Goal: Complete application form

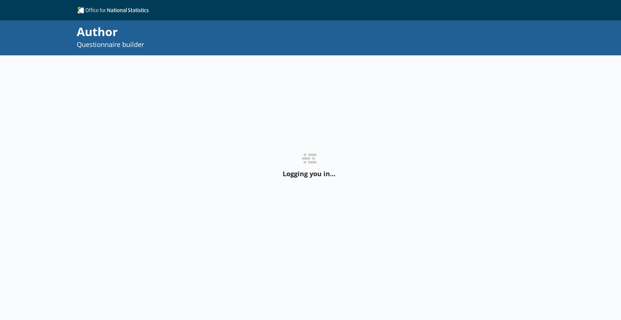
select select "ref_p_end_date"
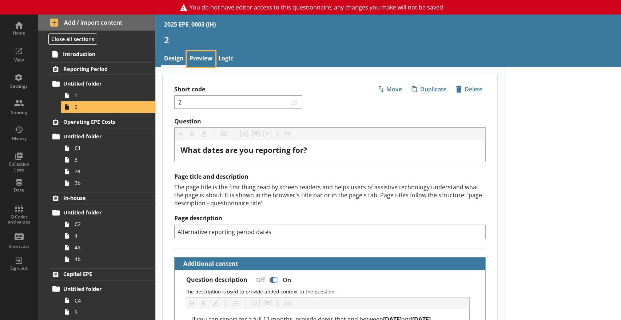
click at [209, 59] on link "Preview" at bounding box center [201, 59] width 29 height 16
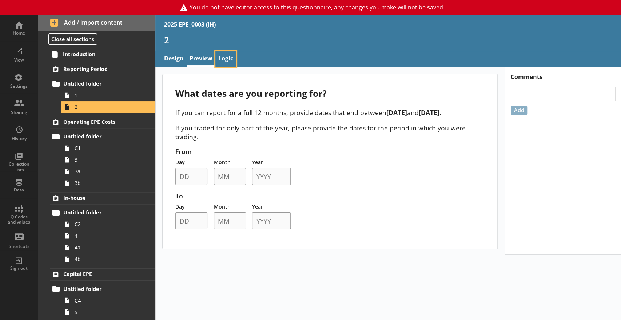
click at [224, 57] on link "Logic" at bounding box center [225, 59] width 21 height 16
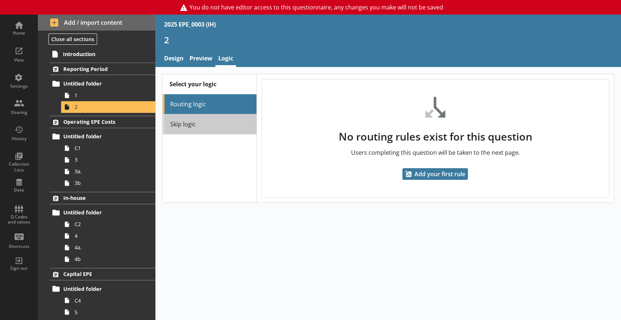
click at [206, 121] on link "Skip logic" at bounding box center [210, 124] width 94 height 20
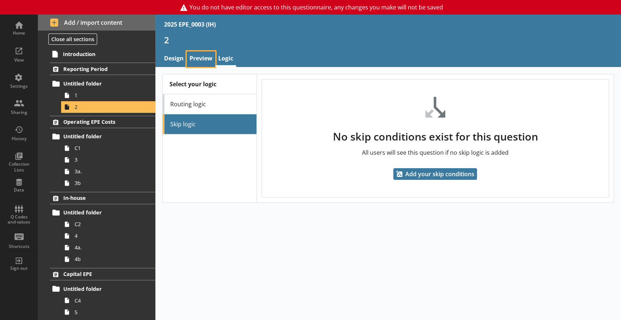
click at [205, 56] on link "Preview" at bounding box center [201, 59] width 29 height 16
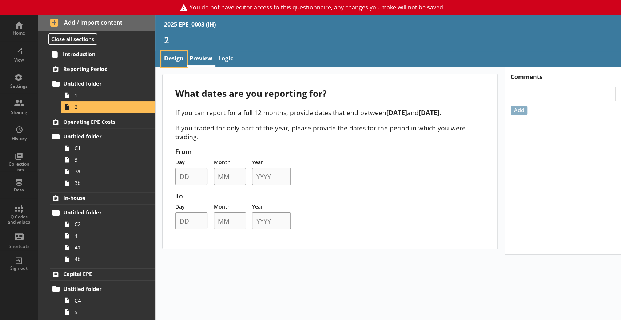
click at [181, 55] on link "Design" at bounding box center [173, 59] width 25 height 16
type textarea "x"
select select "ref_p_end_date"
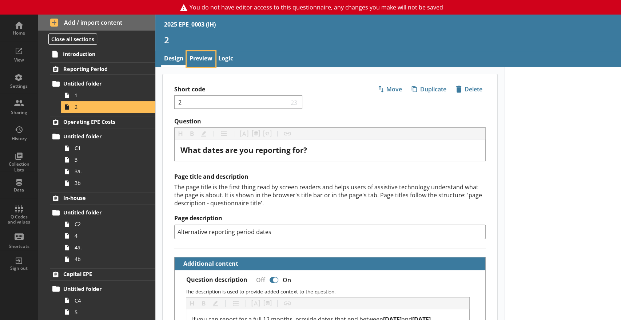
click at [199, 58] on link "Preview" at bounding box center [201, 59] width 29 height 16
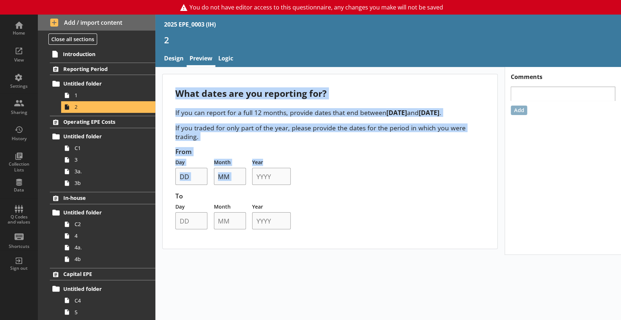
drag, startPoint x: 175, startPoint y: 94, endPoint x: 297, endPoint y: 160, distance: 139.4
click at [297, 160] on div "What dates are you reporting for? If you can report for a full 12 months, provi…" at bounding box center [330, 161] width 335 height 174
copy div "What dates are you reporting for? If you can report for a full 12 months, provi…"
click at [76, 93] on span "1" at bounding box center [108, 95] width 67 height 7
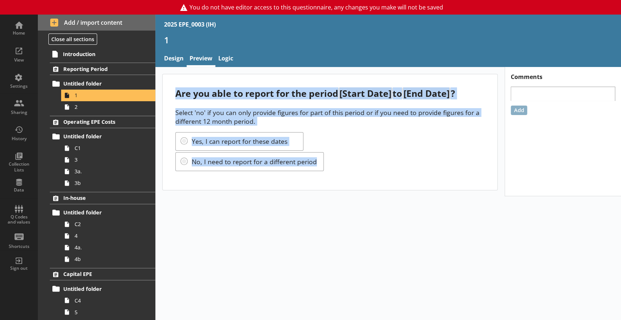
drag, startPoint x: 174, startPoint y: 92, endPoint x: 341, endPoint y: 172, distance: 184.4
click at [341, 172] on div "Are you able to report for the period [Start Date] to [End Date] ? Select 'no' …" at bounding box center [330, 132] width 335 height 116
copy div "Are you able to report for the period [Start Date] to [End Date] ? Select 'no' …"
click at [73, 58] on link "Introduction" at bounding box center [102, 54] width 106 height 12
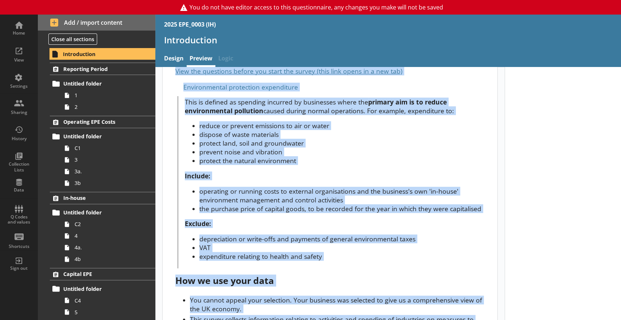
scroll to position [254, 0]
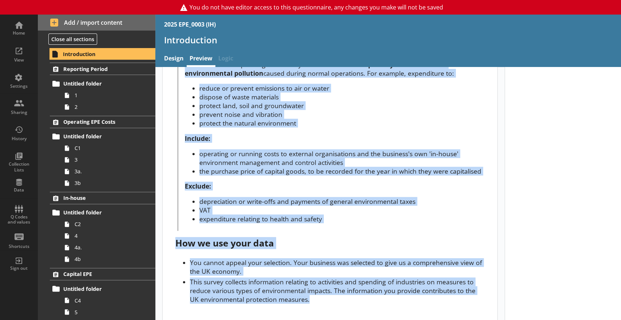
drag, startPoint x: 172, startPoint y: 94, endPoint x: 359, endPoint y: 332, distance: 303.5
click at [359, 320] on html "You do not have editor access to this questionnaire, any changes you make will …" at bounding box center [310, 160] width 621 height 320
copy div "You are completing this for trad_as ( ru_name ) If the company details or struc…"
click at [111, 70] on span "Reporting Period" at bounding box center [100, 69] width 75 height 7
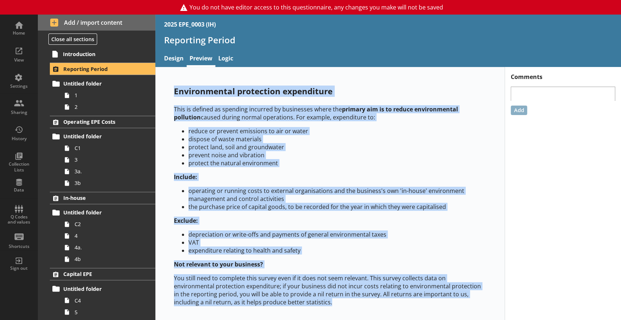
drag, startPoint x: 172, startPoint y: 91, endPoint x: 296, endPoint y: 329, distance: 268.4
click at [296, 320] on html "You do not have editor access to this questionnaire, any changes you make will …" at bounding box center [310, 160] width 621 height 320
click at [291, 138] on li "dispose of waste materials" at bounding box center [337, 139] width 298 height 8
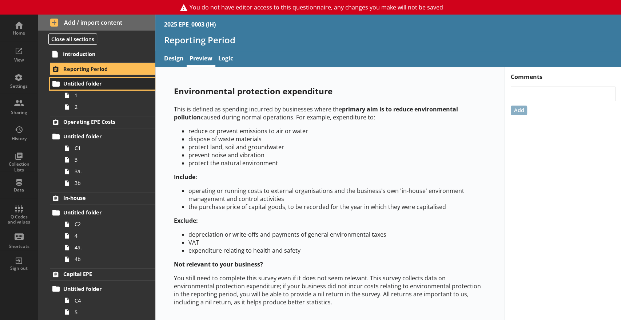
click at [79, 84] on span "Untitled folder" at bounding box center [100, 83] width 75 height 7
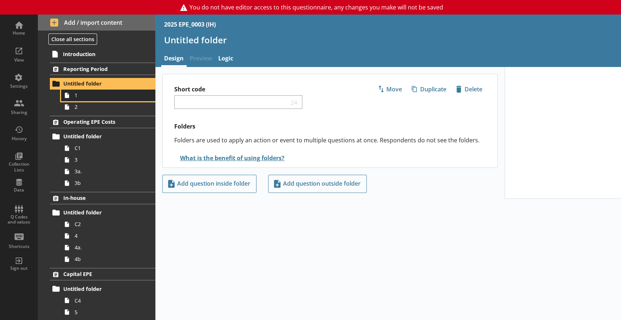
click at [83, 98] on span "1" at bounding box center [108, 95] width 67 height 7
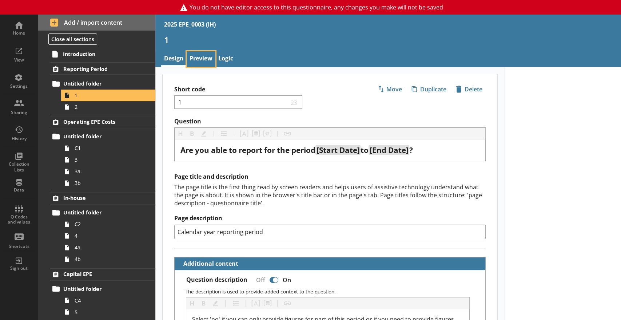
click at [191, 62] on link "Preview" at bounding box center [201, 59] width 29 height 16
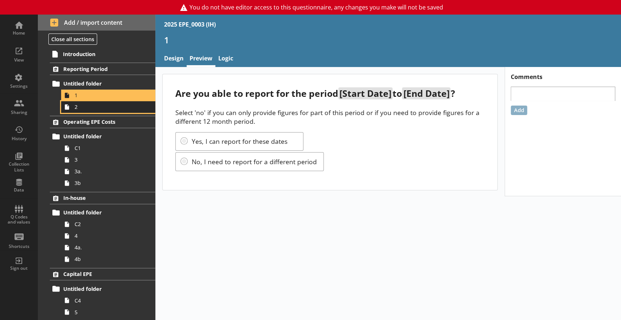
click at [88, 111] on link "2" at bounding box center [108, 107] width 94 height 12
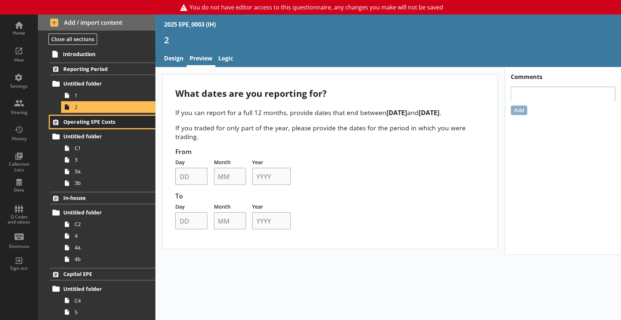
click at [84, 122] on span "Operating EPE Costs" at bounding box center [100, 121] width 75 height 7
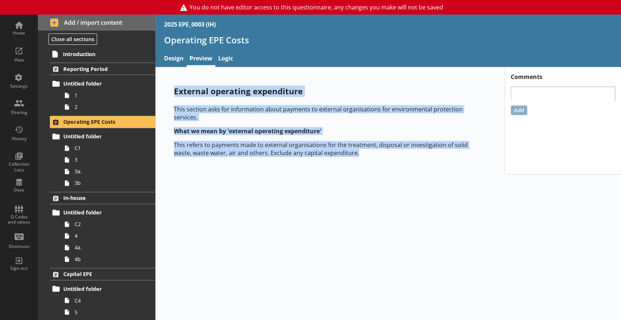
drag, startPoint x: 172, startPoint y: 90, endPoint x: 407, endPoint y: 169, distance: 247.5
click at [407, 169] on div "External operating expenditure This section asks for information about payments…" at bounding box center [388, 193] width 466 height 253
copy div "External operating expenditure This section asks for information about payments…"
click at [96, 137] on span "Untitled folder" at bounding box center [100, 136] width 75 height 7
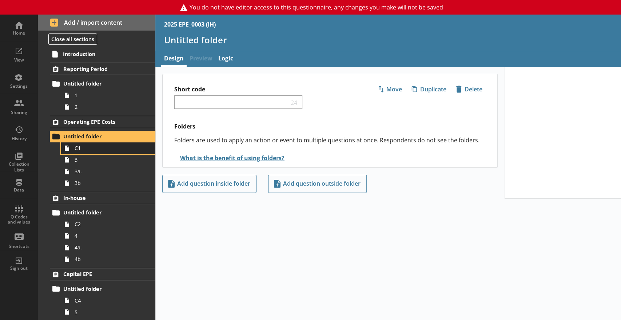
click at [85, 145] on span "C1" at bounding box center [108, 147] width 67 height 7
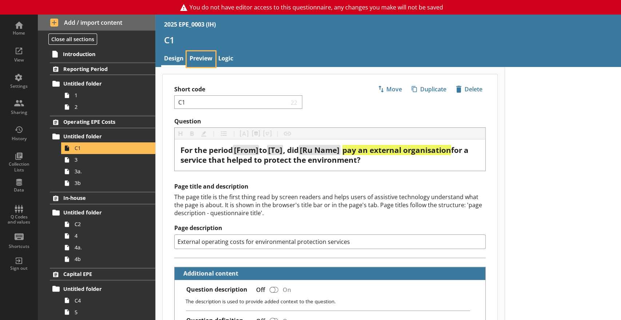
click at [189, 59] on link "Preview" at bounding box center [201, 59] width 29 height 16
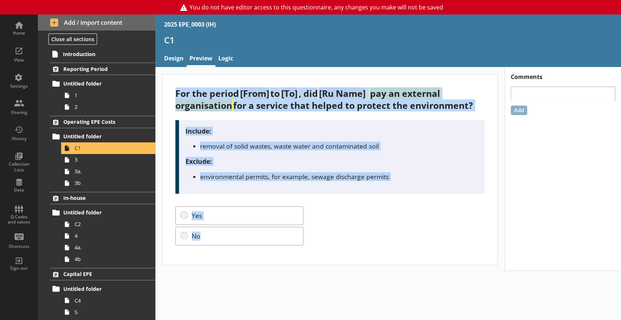
drag, startPoint x: 173, startPoint y: 91, endPoint x: 346, endPoint y: 240, distance: 228.1
click at [346, 240] on div "For the period [From] to [To] , did [Ru Name] pay an external organisation for …" at bounding box center [330, 169] width 335 height 190
copy div "For the period [From] to [To] , did [Ru Name] pay an external organisation for …"
click at [95, 162] on span "3" at bounding box center [108, 159] width 67 height 7
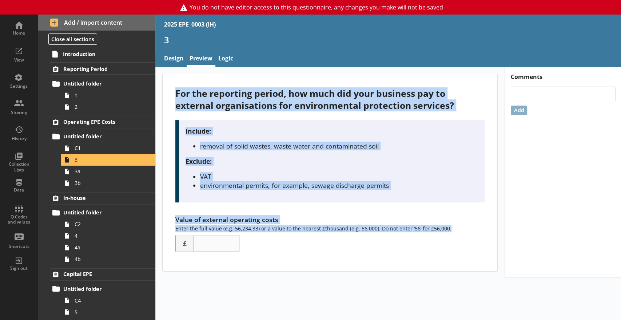
drag, startPoint x: 174, startPoint y: 90, endPoint x: 355, endPoint y: 282, distance: 263.9
click at [355, 282] on div "For the reporting period, how much did your business pay to external organisati…" at bounding box center [388, 193] width 466 height 253
copy div "For the reporting period, how much did your business pay to external organisati…"
click at [83, 172] on span "3a." at bounding box center [108, 171] width 67 height 7
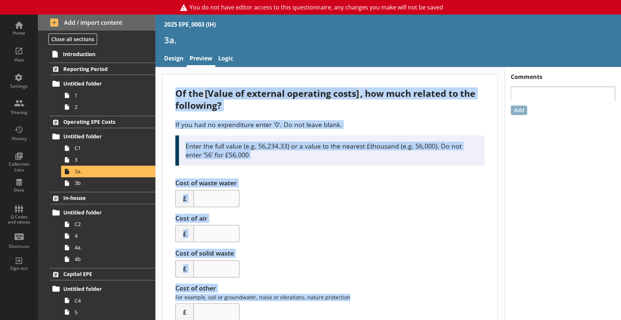
scroll to position [25, 0]
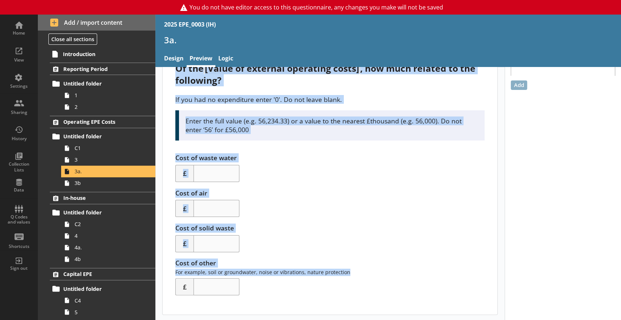
drag, startPoint x: 175, startPoint y: 91, endPoint x: 301, endPoint y: 329, distance: 268.7
click at [301, 320] on html "You do not have editor access to this questionnaire, any changes you make will …" at bounding box center [310, 160] width 621 height 320
copy div "Of the [Value of external operating costs] , how much related to the following?…"
click at [84, 183] on span "3b" at bounding box center [108, 182] width 67 height 7
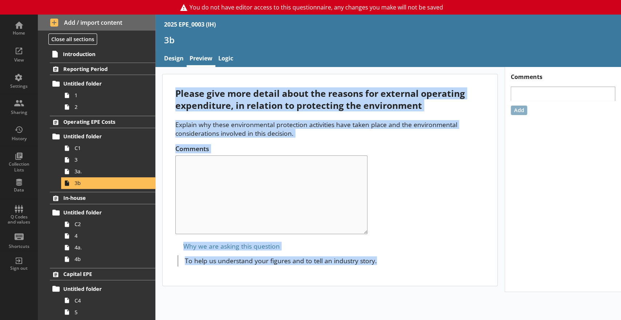
drag, startPoint x: 171, startPoint y: 91, endPoint x: 396, endPoint y: 262, distance: 282.0
click at [396, 262] on div "Please give more detail about the reasons for external operating expenditure, i…" at bounding box center [330, 179] width 335 height 211
copy div "Please give more detail about the reasons for external operating expenditure, i…"
click at [99, 194] on span "In-house" at bounding box center [100, 197] width 75 height 7
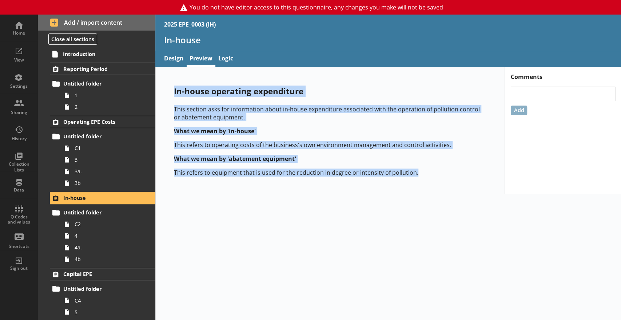
drag, startPoint x: 171, startPoint y: 91, endPoint x: 441, endPoint y: 225, distance: 301.6
click at [441, 225] on div "In-house operating expenditure This section asks for information about in-house…" at bounding box center [388, 193] width 466 height 253
copy div "In-house operating expenditure This section asks for information about in-house…"
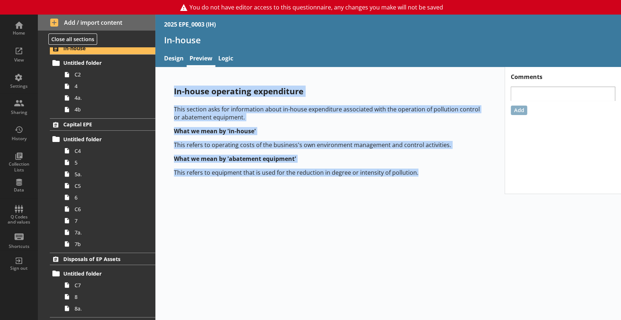
scroll to position [150, 0]
click at [82, 73] on span "C2" at bounding box center [108, 73] width 67 height 7
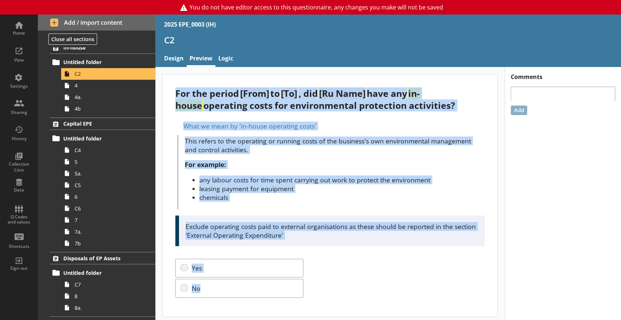
drag, startPoint x: 173, startPoint y: 90, endPoint x: 364, endPoint y: 299, distance: 282.8
click at [364, 299] on div "For the period [From] to [To] , did [Ru Name] have any in-house operating costs…" at bounding box center [330, 195] width 335 height 242
copy div "For the period [From] to [To] , did [Ru Name] have any in-house operating costs…"
click at [99, 84] on span "4" at bounding box center [108, 85] width 67 height 7
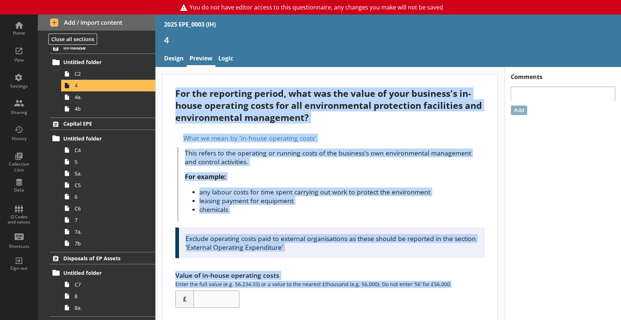
scroll to position [13, 0]
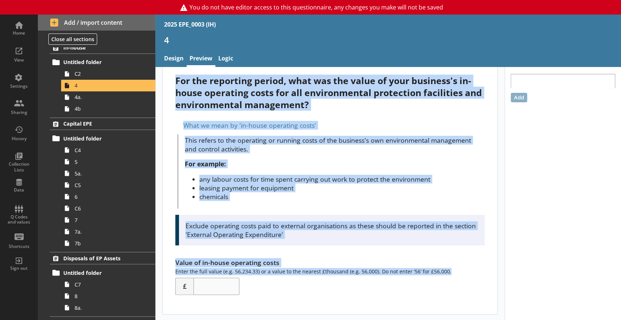
drag, startPoint x: 175, startPoint y: 91, endPoint x: 347, endPoint y: 339, distance: 301.4
click at [347, 320] on html "You do not have editor access to this questionnaire, any changes you make will …" at bounding box center [310, 160] width 621 height 320
click at [80, 94] on span "4a." at bounding box center [108, 97] width 67 height 7
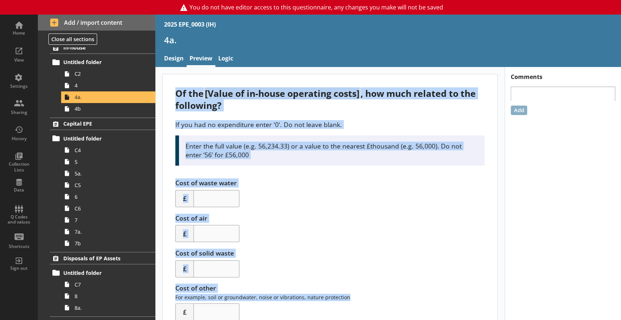
drag, startPoint x: 178, startPoint y: 91, endPoint x: 357, endPoint y: 302, distance: 276.8
click at [357, 302] on div "Of the [Value of in-house operating costs] , how much related to the following?…" at bounding box center [330, 206] width 335 height 265
click at [78, 106] on span "4b" at bounding box center [108, 108] width 67 height 7
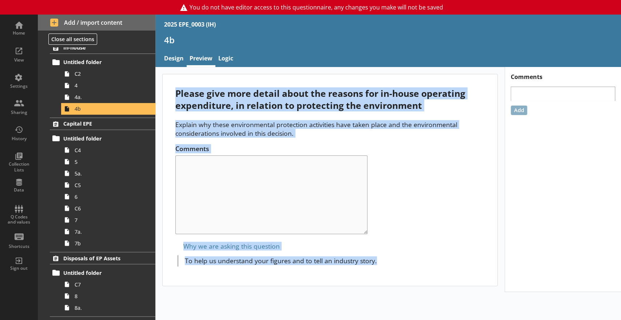
drag, startPoint x: 176, startPoint y: 92, endPoint x: 404, endPoint y: 273, distance: 290.6
click at [404, 273] on div "Please give more detail about the reasons for in-house operating expenditure, i…" at bounding box center [330, 179] width 335 height 211
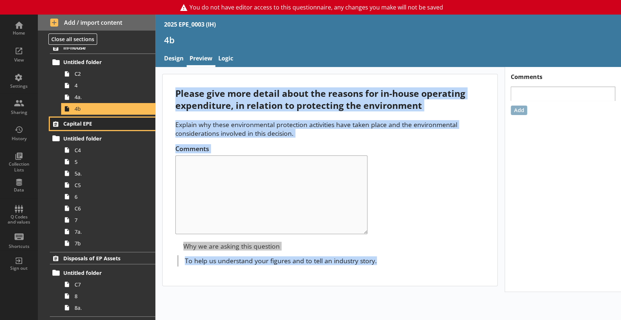
click at [116, 123] on span "Capital EPE" at bounding box center [100, 123] width 75 height 7
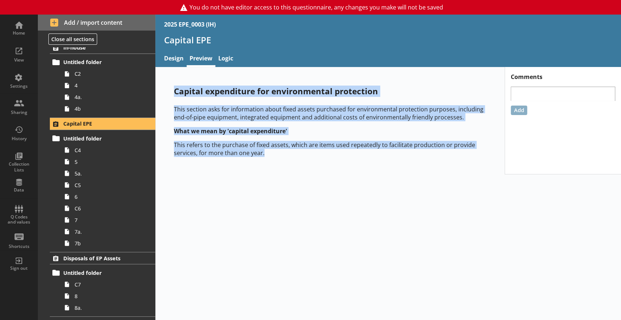
drag, startPoint x: 268, startPoint y: 156, endPoint x: 170, endPoint y: 78, distance: 125.9
click at [170, 78] on div "Capital expenditure for environmental protection This section asks for informat…" at bounding box center [330, 121] width 336 height 94
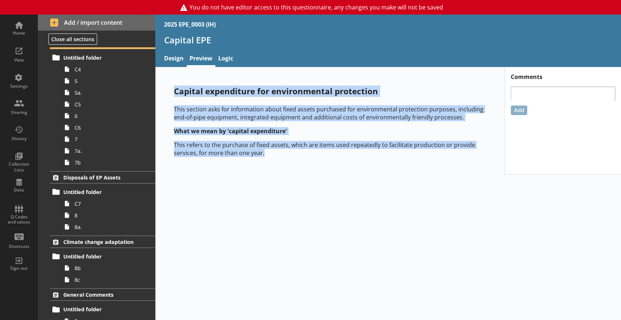
scroll to position [231, 0]
click at [86, 57] on span "Untitled folder" at bounding box center [100, 57] width 75 height 7
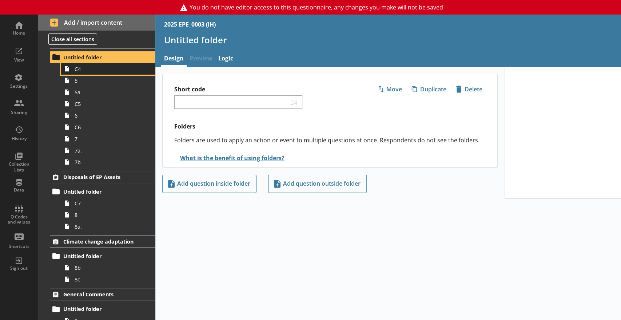
click at [83, 68] on span "C4" at bounding box center [108, 69] width 67 height 7
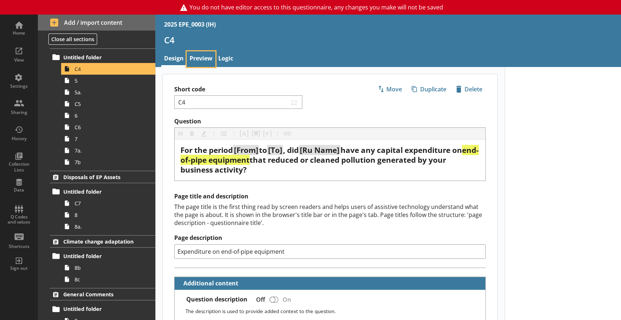
click at [204, 56] on link "Preview" at bounding box center [201, 59] width 29 height 16
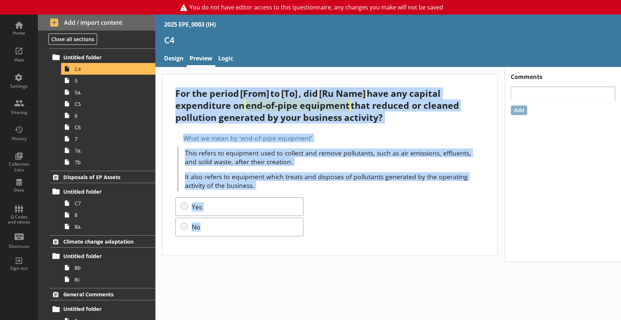
drag, startPoint x: 174, startPoint y: 90, endPoint x: 381, endPoint y: 229, distance: 249.3
click at [381, 229] on div "For the period [From] to [To] , did [Ru Name] have any capital expenditure on e…" at bounding box center [330, 164] width 335 height 181
click at [77, 76] on link "5" at bounding box center [108, 81] width 94 height 12
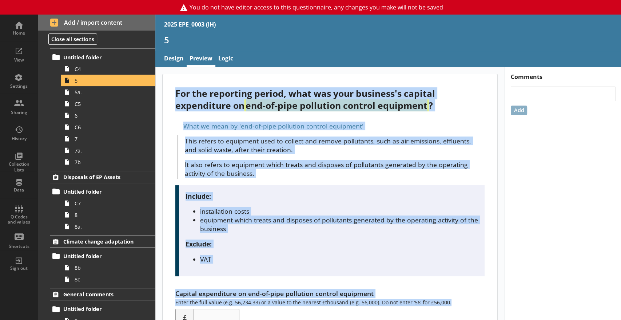
scroll to position [31, 0]
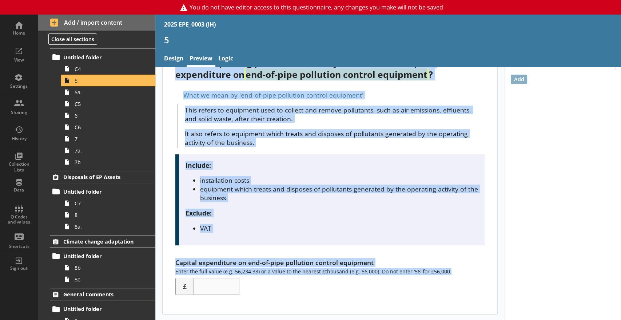
drag, startPoint x: 175, startPoint y: 90, endPoint x: 417, endPoint y: 329, distance: 340.7
click at [417, 320] on html "You do not have editor access to this questionnaire, any changes you make will …" at bounding box center [310, 160] width 621 height 320
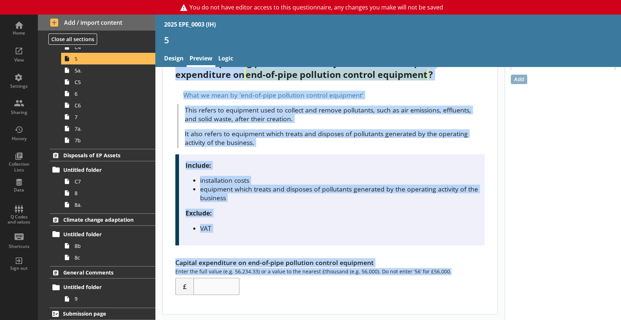
scroll to position [255, 0]
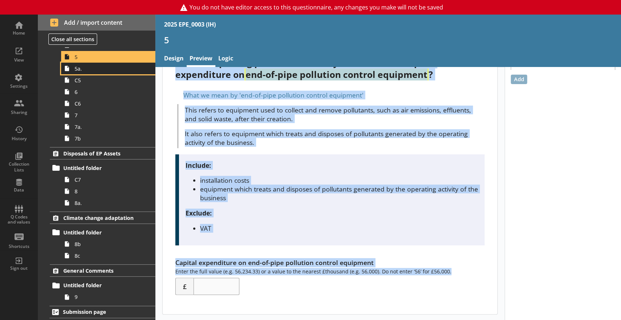
click at [73, 70] on link "5a." at bounding box center [108, 69] width 94 height 12
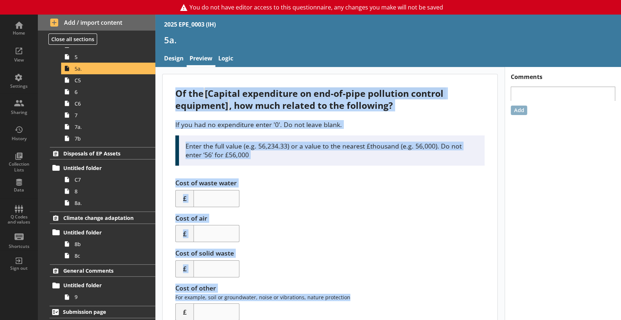
drag, startPoint x: 175, startPoint y: 92, endPoint x: 390, endPoint y: 295, distance: 296.0
click at [390, 295] on div "Of the [Capital expenditure on end-of-pipe pollution control equipment] , how m…" at bounding box center [330, 206] width 335 height 265
click at [106, 82] on span "C5" at bounding box center [108, 80] width 67 height 7
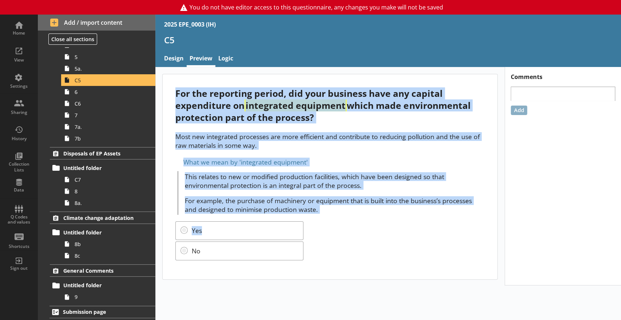
drag, startPoint x: 175, startPoint y: 91, endPoint x: 378, endPoint y: 239, distance: 252.1
click at [378, 239] on div "For the reporting period, did your business have any capital expenditure on int…" at bounding box center [330, 176] width 335 height 205
click at [90, 90] on span "6" at bounding box center [108, 91] width 67 height 7
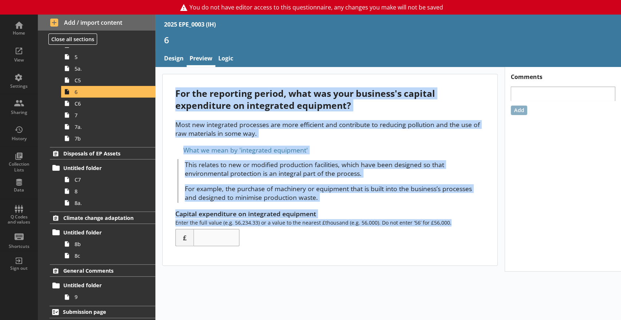
drag, startPoint x: 175, startPoint y: 93, endPoint x: 448, endPoint y: 221, distance: 301.3
click at [448, 221] on div "For the reporting period, what was your business's capital expenditure on integ…" at bounding box center [330, 169] width 335 height 191
click at [116, 100] on span "C6" at bounding box center [108, 103] width 67 height 7
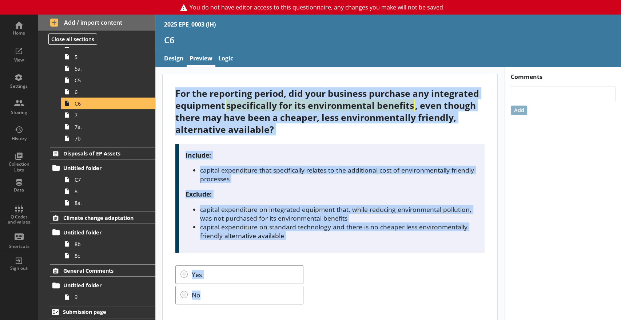
drag, startPoint x: 175, startPoint y: 91, endPoint x: 348, endPoint y: 294, distance: 266.3
click at [348, 294] on div "For the reporting period, did your business purchase any integrated equipment s…" at bounding box center [330, 198] width 335 height 249
click at [105, 115] on span "7" at bounding box center [108, 115] width 67 height 7
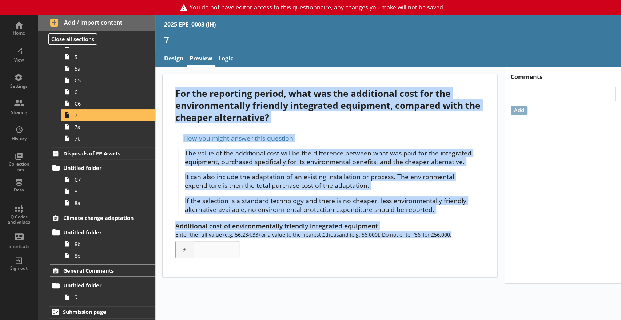
drag, startPoint x: 175, startPoint y: 91, endPoint x: 468, endPoint y: 247, distance: 331.8
click at [468, 247] on div "For the reporting period, what was the additional cost for the environmentally …" at bounding box center [330, 175] width 335 height 203
click at [104, 127] on span "7a." at bounding box center [108, 126] width 67 height 7
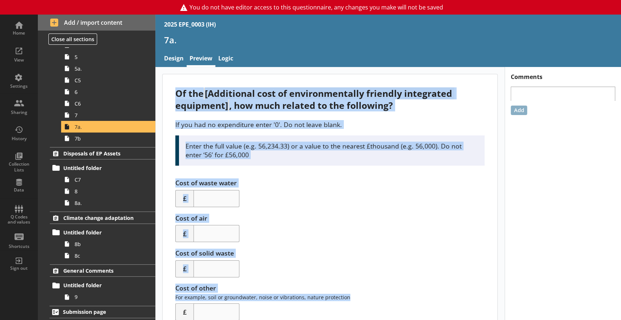
drag, startPoint x: 175, startPoint y: 91, endPoint x: 379, endPoint y: 301, distance: 292.3
click at [379, 301] on div "Of the [Additional cost of environmentally friendly integrated equipment] , how…" at bounding box center [330, 206] width 335 height 265
click at [77, 140] on span "7b" at bounding box center [108, 138] width 67 height 7
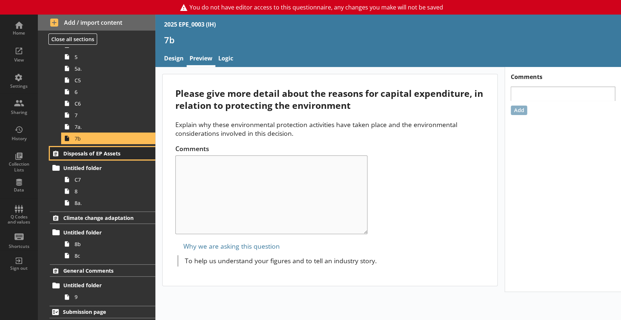
click at [76, 150] on span "Disposals of EP Assets" at bounding box center [100, 153] width 75 height 7
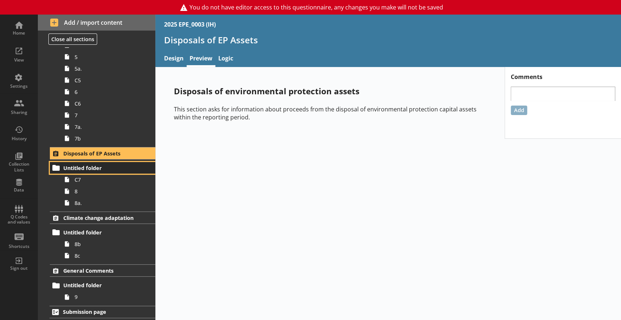
click at [66, 165] on span "Untitled folder" at bounding box center [100, 167] width 75 height 7
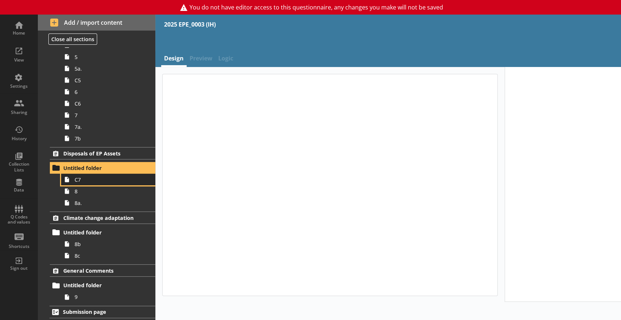
click at [68, 176] on icon at bounding box center [67, 180] width 12 height 12
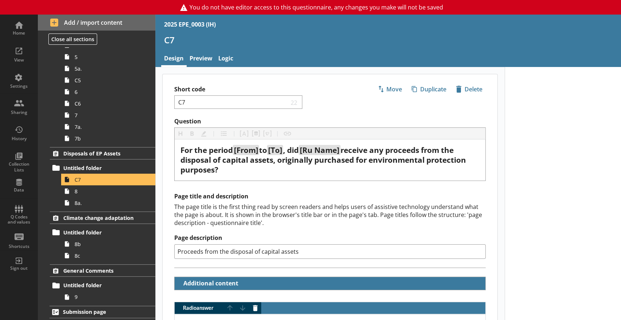
click at [198, 52] on link "Preview" at bounding box center [201, 59] width 29 height 16
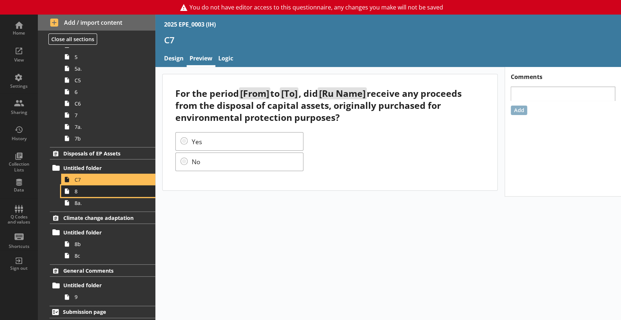
click at [109, 193] on span "8" at bounding box center [108, 191] width 67 height 7
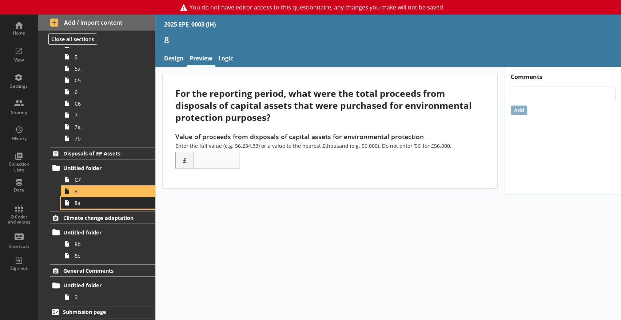
click at [107, 205] on span "8a." at bounding box center [108, 202] width 67 height 7
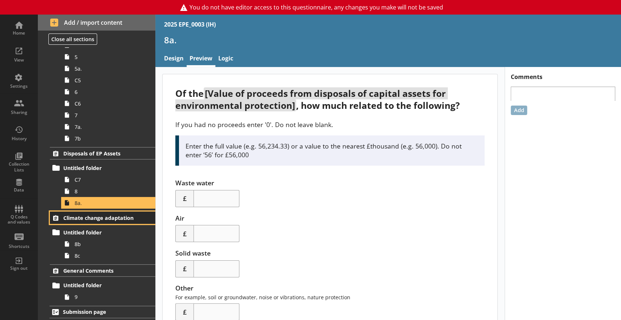
click at [115, 214] on span "Climate change adaptation" at bounding box center [100, 217] width 75 height 7
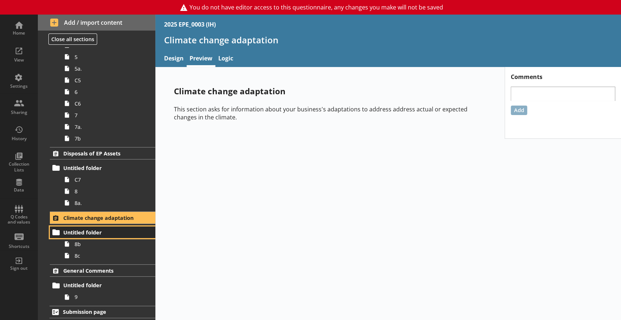
click at [106, 233] on span "Untitled folder" at bounding box center [100, 232] width 75 height 7
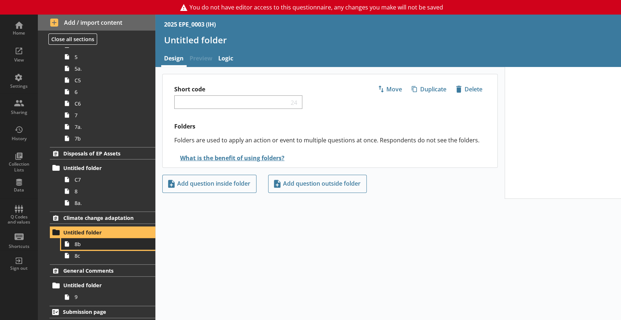
click at [100, 247] on span "8b" at bounding box center [108, 244] width 67 height 7
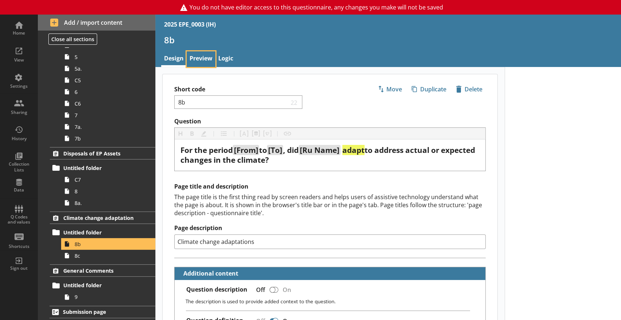
click at [207, 58] on link "Preview" at bounding box center [201, 59] width 29 height 16
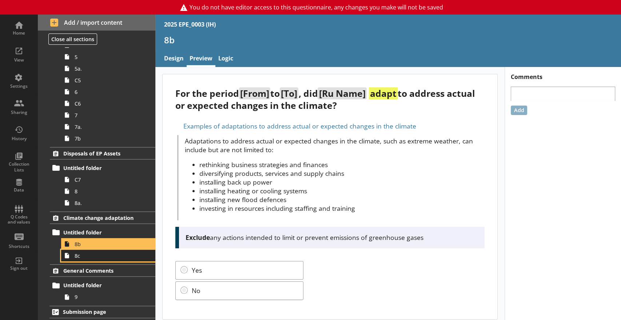
click at [94, 258] on span "8c" at bounding box center [108, 255] width 67 height 7
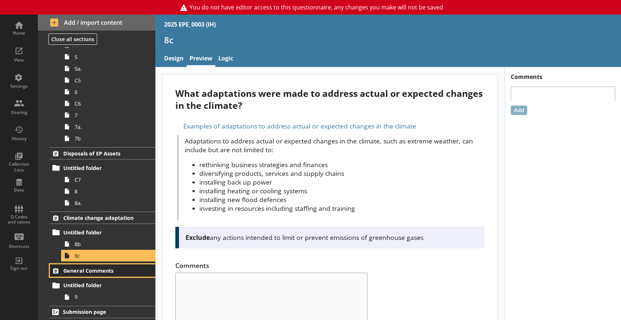
click at [106, 273] on span "General Comments" at bounding box center [100, 270] width 75 height 7
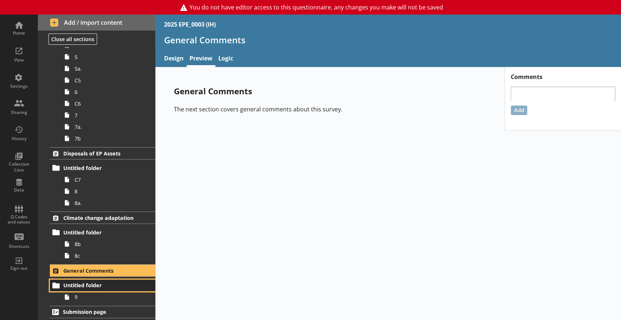
click at [95, 286] on span "Untitled folder" at bounding box center [100, 285] width 75 height 7
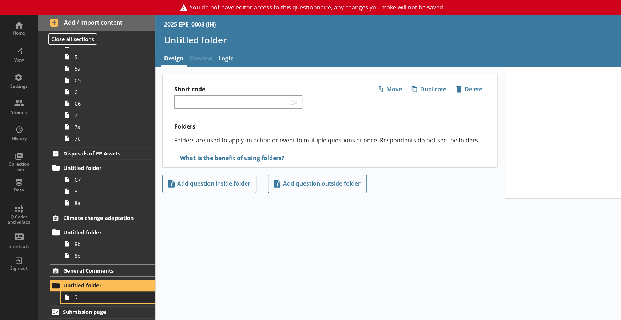
click at [93, 298] on span "9" at bounding box center [108, 296] width 67 height 7
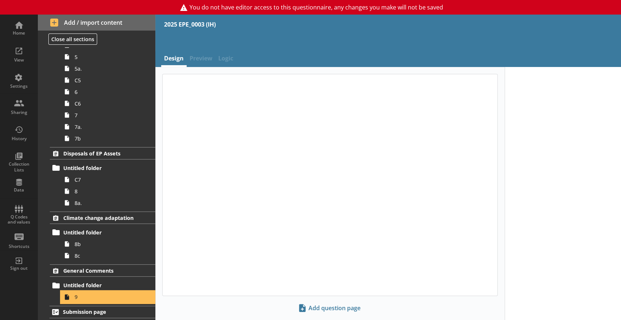
type textarea "x"
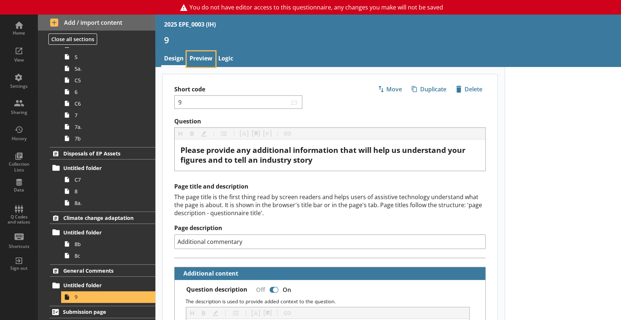
click at [198, 61] on link "Preview" at bounding box center [201, 59] width 29 height 16
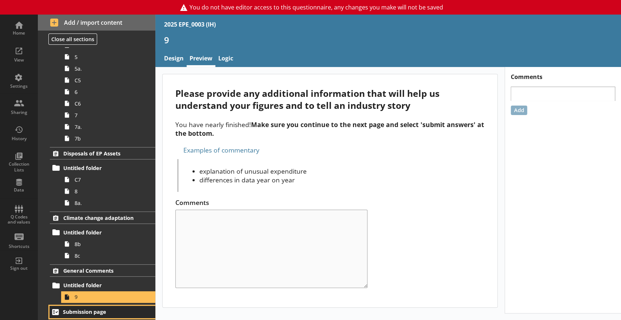
click at [110, 310] on span "Submission page" at bounding box center [100, 311] width 75 height 7
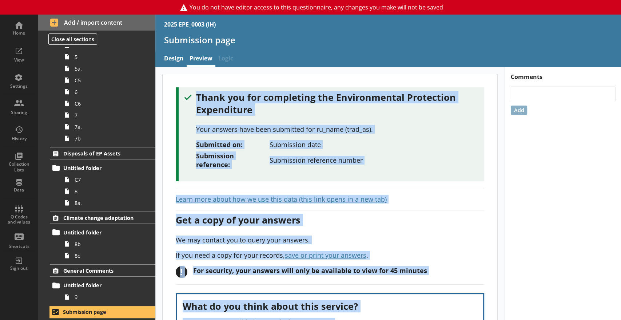
scroll to position [66, 0]
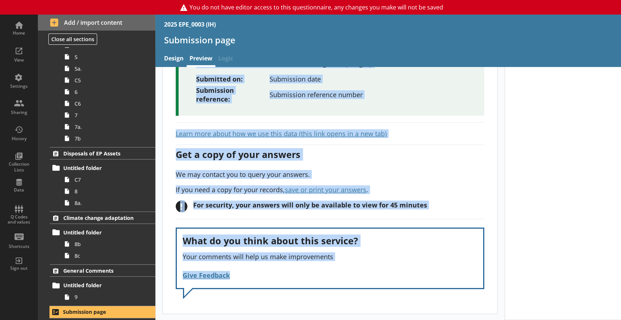
drag, startPoint x: 196, startPoint y: 96, endPoint x: 426, endPoint y: 339, distance: 334.4
click at [426, 320] on html "You do not have editor access to this questionnaire, any changes you make will …" at bounding box center [310, 160] width 621 height 320
click at [441, 140] on div "Thank you for completing the Environmental Protection Expenditure Your answers …" at bounding box center [330, 161] width 335 height 305
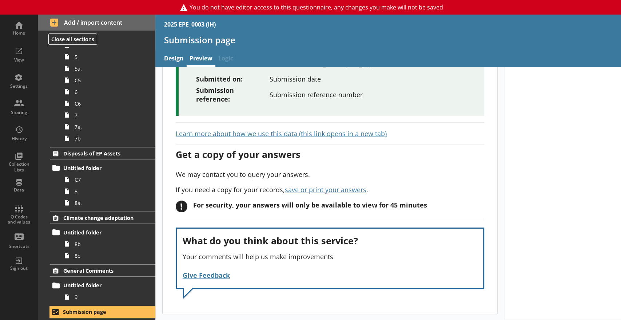
click at [441, 140] on div "Thank you for completing the Environmental Protection Expenditure Your answers …" at bounding box center [330, 161] width 335 height 305
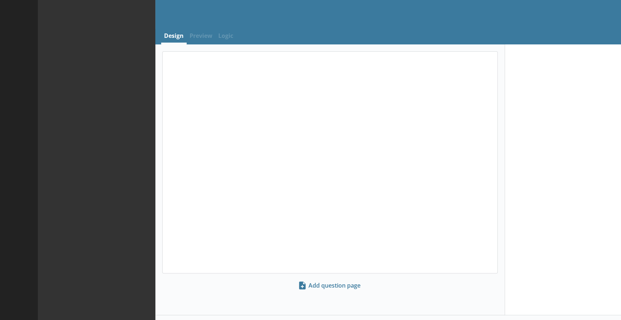
select select "ref_p_end_date"
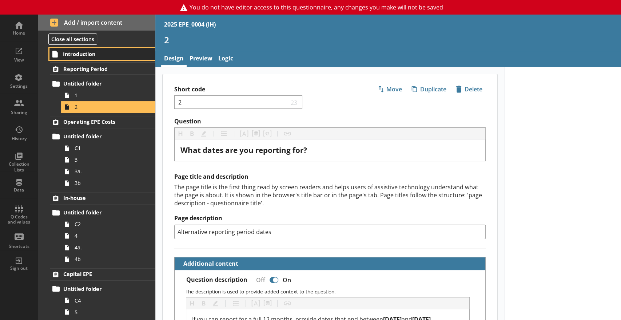
click at [91, 53] on span "Introduction" at bounding box center [100, 54] width 75 height 7
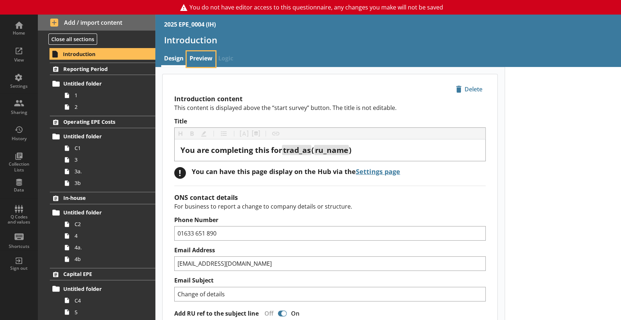
click at [193, 59] on link "Preview" at bounding box center [201, 59] width 29 height 16
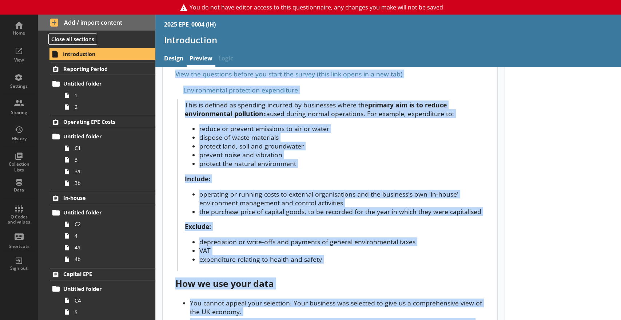
scroll to position [262, 0]
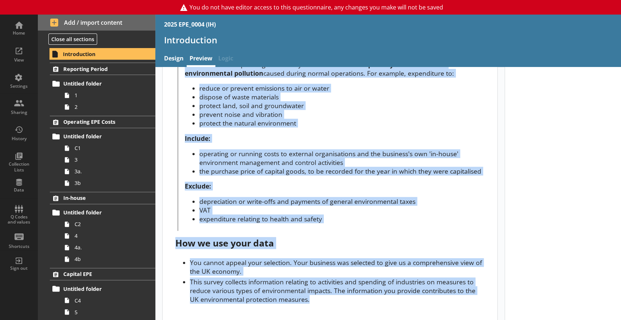
drag, startPoint x: 174, startPoint y: 90, endPoint x: 391, endPoint y: 291, distance: 296.4
click at [391, 291] on div "You are completing this for trad_as ( ru_name ) If the company details or struc…" at bounding box center [330, 67] width 335 height 511
copy div "You are completing this for trad_as ( ru_name ) If the company details or struc…"
click at [87, 71] on span "Reporting Period" at bounding box center [100, 69] width 75 height 7
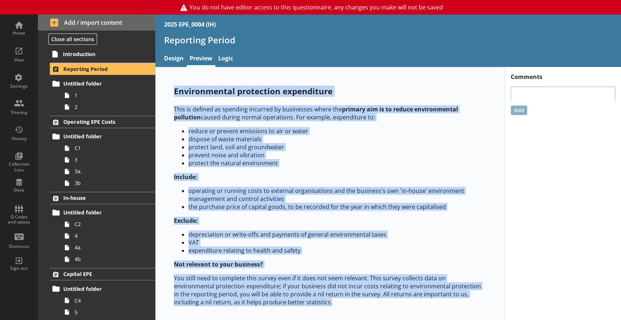
drag, startPoint x: 174, startPoint y: 93, endPoint x: 338, endPoint y: 320, distance: 280.2
click at [338, 320] on html "You do not have editor access to this questionnaire, any changes you make will …" at bounding box center [310, 160] width 621 height 320
copy div "Environmental protection expenditure This is defined as spending incurred by bu…"
click at [86, 91] on link "1" at bounding box center [108, 96] width 94 height 12
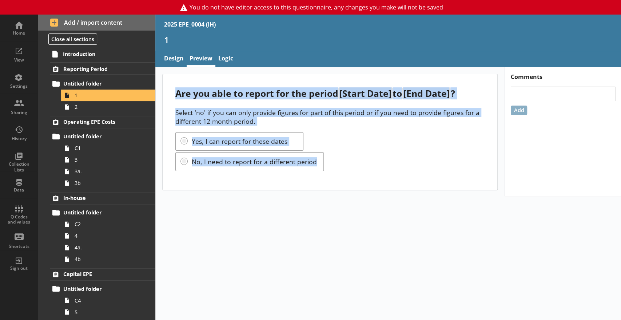
drag, startPoint x: 172, startPoint y: 91, endPoint x: 368, endPoint y: 183, distance: 217.2
click at [368, 183] on div "Are you able to report for the period [Start Date] to [End Date] ? Select 'no' …" at bounding box center [330, 132] width 335 height 116
copy div "Are you able to report for the period [Start Date] to [End Date] ? Select 'no' …"
click at [227, 60] on link "Logic" at bounding box center [225, 59] width 21 height 16
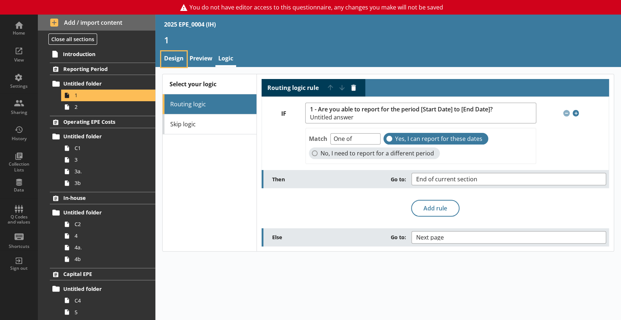
click at [173, 60] on link "Design" at bounding box center [173, 59] width 25 height 16
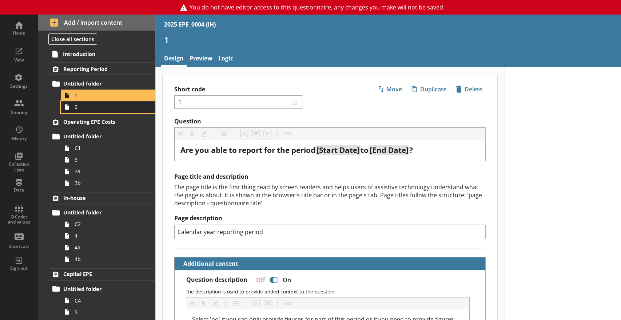
click at [97, 105] on span "2" at bounding box center [108, 106] width 67 height 7
type textarea "x"
select select "ref_p_end_date"
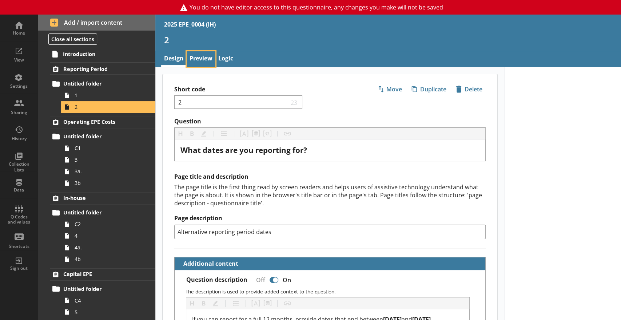
click at [203, 57] on link "Preview" at bounding box center [201, 59] width 29 height 16
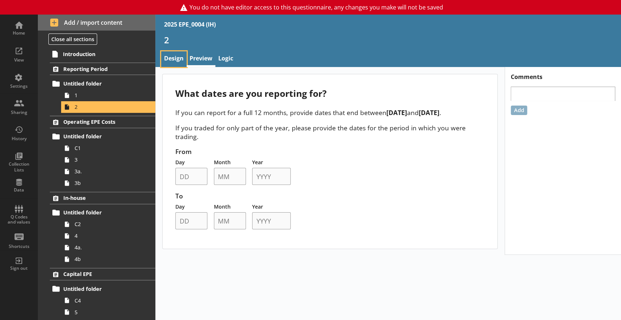
click at [174, 61] on link "Design" at bounding box center [173, 59] width 25 height 16
type textarea "x"
select select "ref_p_end_date"
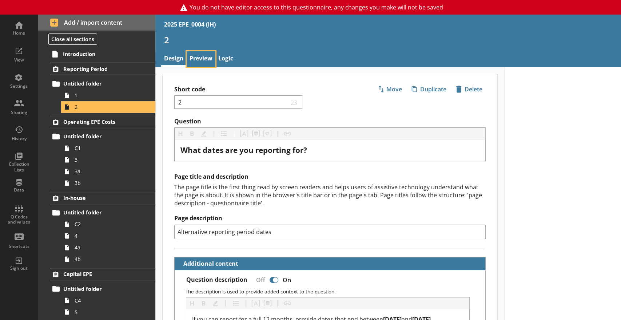
click at [199, 55] on link "Preview" at bounding box center [201, 59] width 29 height 16
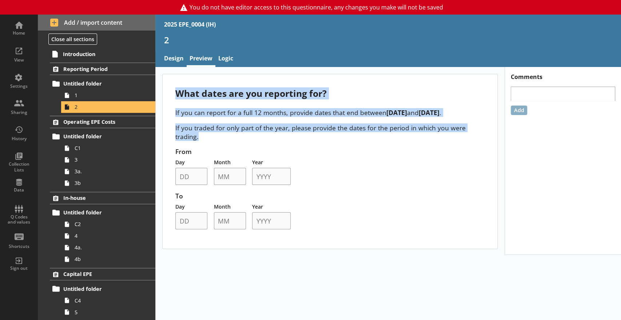
drag, startPoint x: 179, startPoint y: 93, endPoint x: 253, endPoint y: 135, distance: 84.8
click at [253, 135] on div "What dates are you reporting for? If you can report for a full 12 months, provi…" at bounding box center [330, 161] width 335 height 174
copy div "What dates are you reporting for? If you can report for a full 12 months, provi…"
click at [91, 123] on span "Operating EPE Costs" at bounding box center [100, 121] width 75 height 7
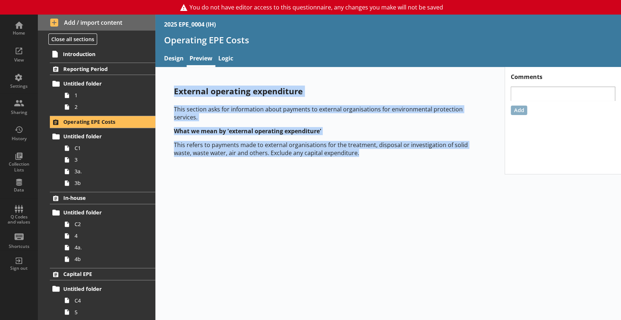
drag, startPoint x: 168, startPoint y: 92, endPoint x: 370, endPoint y: 170, distance: 216.2
click at [370, 170] on div "External operating expenditure This section asks for information about payments…" at bounding box center [388, 193] width 466 height 253
copy div "External operating expenditure This section asks for information about payments…"
click at [84, 138] on span "Untitled folder" at bounding box center [100, 136] width 75 height 7
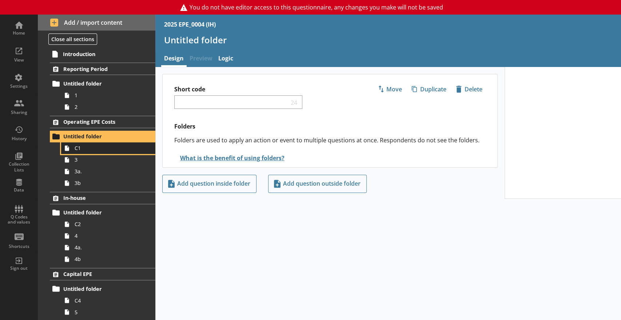
click at [88, 145] on span "C1" at bounding box center [108, 147] width 67 height 7
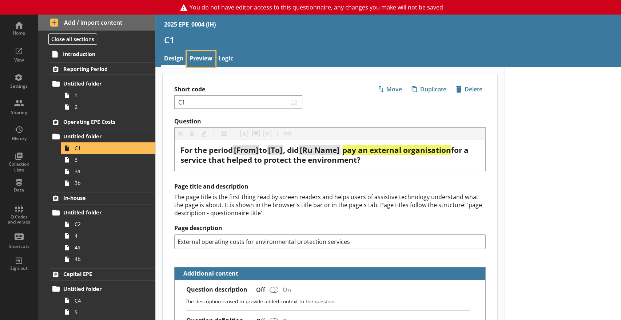
click at [200, 57] on link "Preview" at bounding box center [201, 59] width 29 height 16
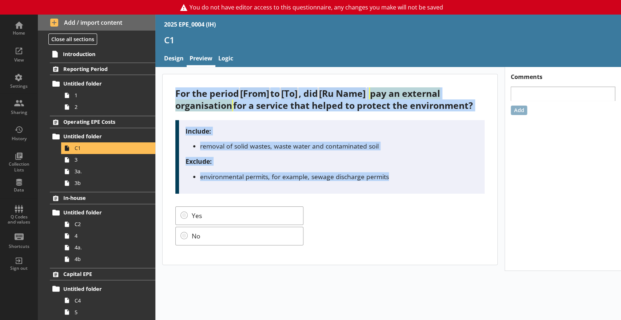
drag, startPoint x: 174, startPoint y: 93, endPoint x: 394, endPoint y: 183, distance: 238.3
click at [394, 183] on div "For the period [From] to [To] , did [Ru Name] pay an external organisation for …" at bounding box center [330, 169] width 335 height 190
copy div "For the period [From] to [To] , did [Ru Name] pay an external organisation for …"
click at [78, 161] on span "3" at bounding box center [108, 159] width 67 height 7
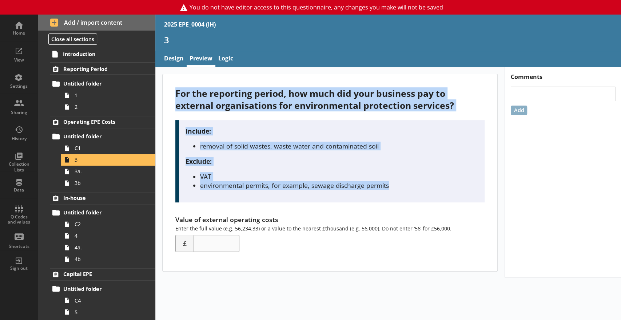
drag, startPoint x: 175, startPoint y: 91, endPoint x: 434, endPoint y: 194, distance: 278.2
click at [434, 194] on div "For the reporting period, how much did your business pay to external organisati…" at bounding box center [330, 172] width 335 height 197
copy div "For the reporting period, how much did your business pay to external organisati…"
click at [99, 175] on link "3a." at bounding box center [108, 172] width 94 height 12
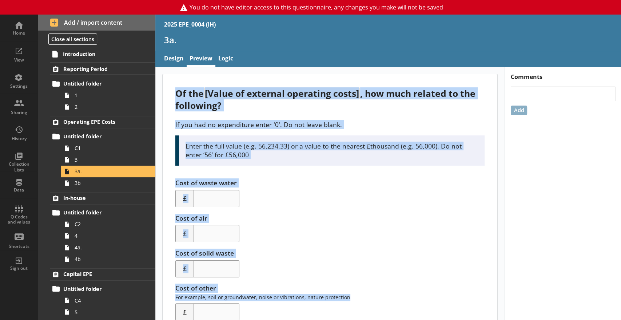
drag, startPoint x: 176, startPoint y: 91, endPoint x: 358, endPoint y: 297, distance: 275.3
click at [358, 297] on div "Of the [Value of external operating costs] , how much related to the following?…" at bounding box center [330, 206] width 335 height 265
copy div "Of the [Value of external operating costs] , how much related to the following?…"
click at [93, 185] on span "3b" at bounding box center [108, 182] width 67 height 7
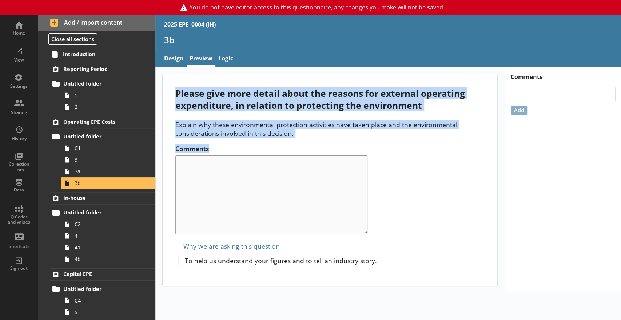
drag, startPoint x: 175, startPoint y: 92, endPoint x: 311, endPoint y: 139, distance: 143.8
click at [311, 139] on div "Please give more detail about the reasons for external operating expenditure, i…" at bounding box center [330, 179] width 335 height 211
copy div "Please give more detail about the reasons for external operating expenditure, i…"
click at [99, 197] on span "In-house" at bounding box center [100, 197] width 75 height 7
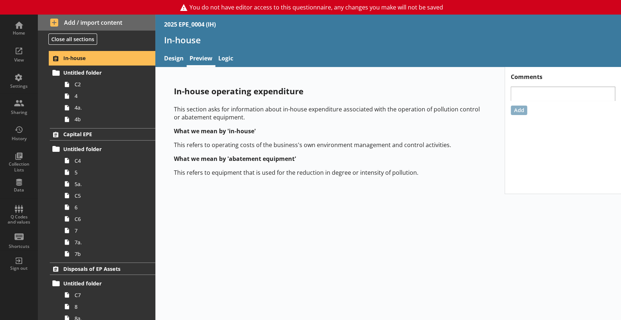
scroll to position [140, 0]
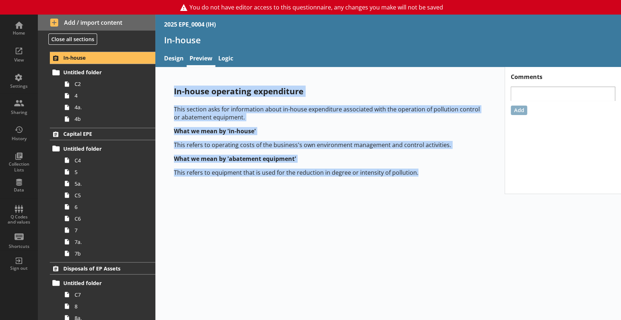
drag, startPoint x: 168, startPoint y: 90, endPoint x: 447, endPoint y: 169, distance: 290.3
click at [447, 169] on div "In-house operating expenditure This section asks for information about in-house…" at bounding box center [330, 131] width 336 height 114
copy div "In-house operating expenditure This section asks for information about in-house…"
click at [88, 83] on span "C2" at bounding box center [108, 83] width 67 height 7
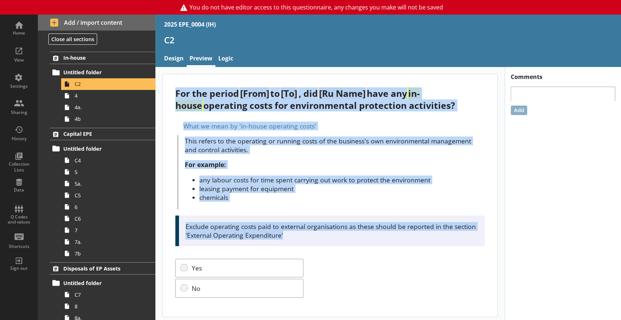
drag, startPoint x: 175, startPoint y: 90, endPoint x: 344, endPoint y: 235, distance: 222.7
click at [344, 235] on div "For the period [From] to [To] , did [Ru Name] have any in-house operating costs…" at bounding box center [330, 195] width 335 height 242
click at [83, 104] on span "4a." at bounding box center [108, 107] width 67 height 7
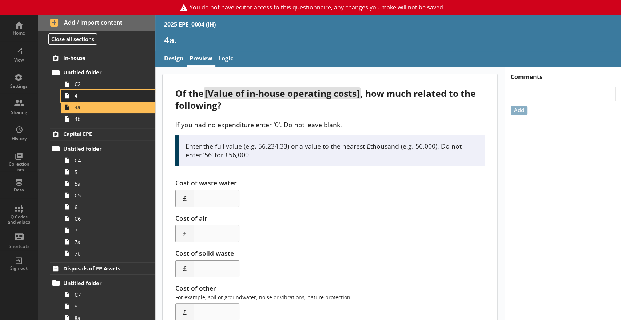
click at [80, 97] on span "4" at bounding box center [108, 95] width 67 height 7
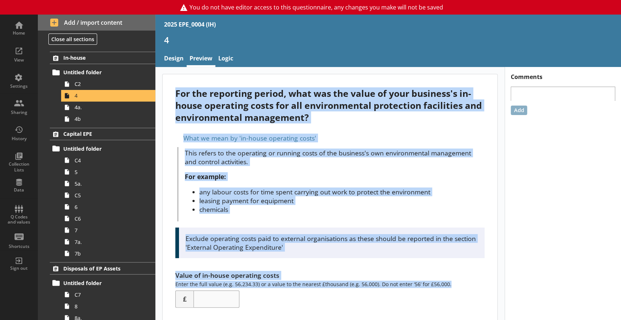
drag, startPoint x: 175, startPoint y: 90, endPoint x: 465, endPoint y: 284, distance: 349.4
click at [465, 284] on div "For the reporting period, what was the value of your business's in-house operat…" at bounding box center [330, 200] width 335 height 252
click at [74, 107] on link "4a." at bounding box center [108, 108] width 94 height 12
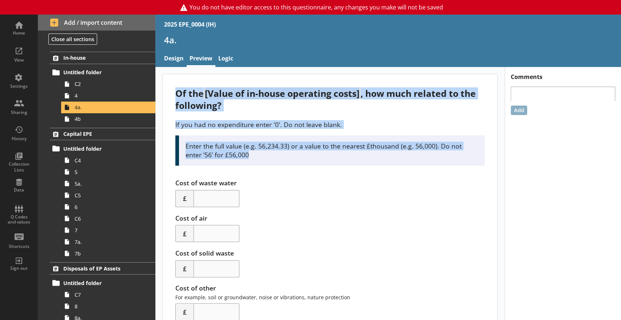
click at [297, 125] on p "If you had no expenditure enter '0'. Do not leave blank." at bounding box center [329, 124] width 309 height 9
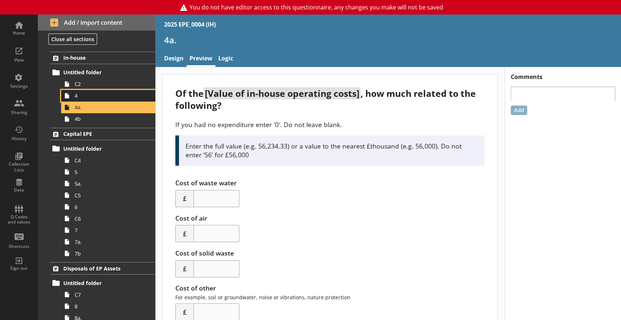
click at [77, 90] on link "4" at bounding box center [108, 96] width 94 height 12
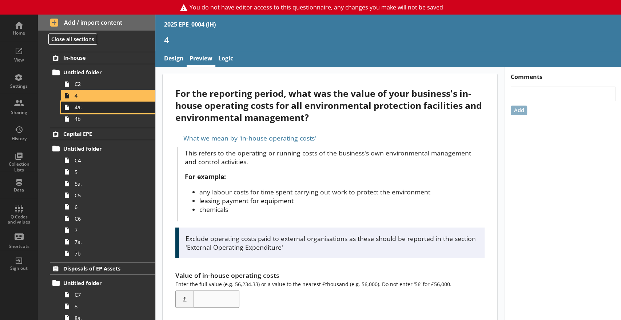
click at [83, 106] on span "4a." at bounding box center [108, 107] width 67 height 7
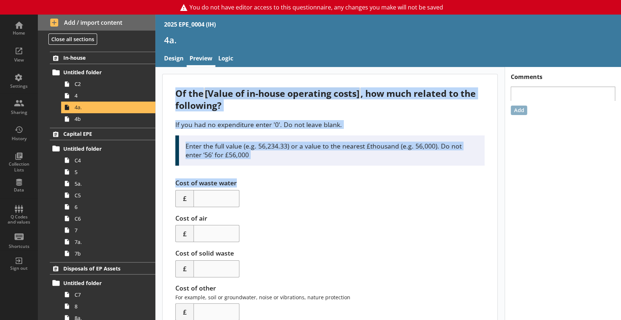
drag, startPoint x: 172, startPoint y: 91, endPoint x: 311, endPoint y: 167, distance: 158.6
click at [311, 167] on div "Of the [Value of in-house operating costs] , how much related to the following?…" at bounding box center [330, 206] width 335 height 265
click at [77, 119] on span "4b" at bounding box center [108, 118] width 67 height 7
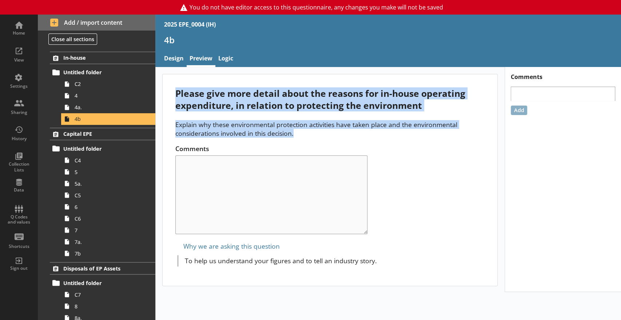
drag, startPoint x: 177, startPoint y: 91, endPoint x: 307, endPoint y: 135, distance: 137.5
click at [307, 135] on div "Please give more detail about the reasons for in-house operating expenditure, i…" at bounding box center [330, 179] width 335 height 211
click at [91, 132] on span "Capital EPE" at bounding box center [100, 133] width 75 height 7
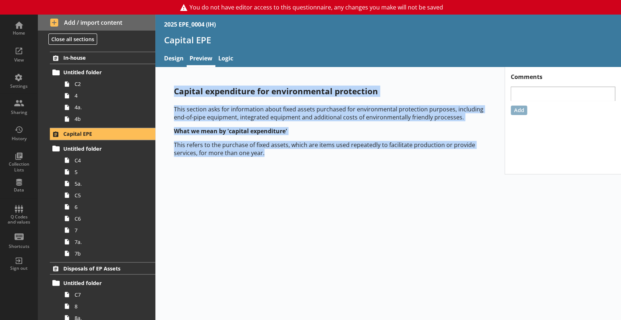
drag, startPoint x: 175, startPoint y: 89, endPoint x: 297, endPoint y: 161, distance: 141.6
click at [297, 161] on div "Capital expenditure for environmental protection This section asks for informat…" at bounding box center [330, 121] width 336 height 94
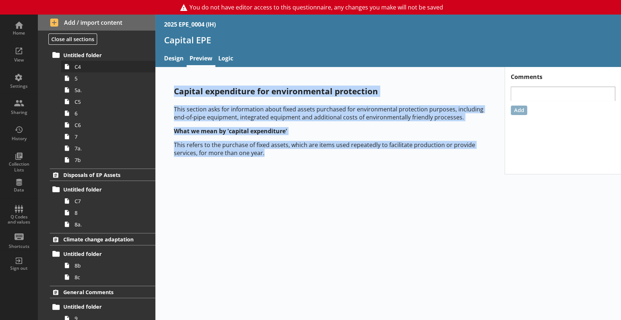
scroll to position [236, 0]
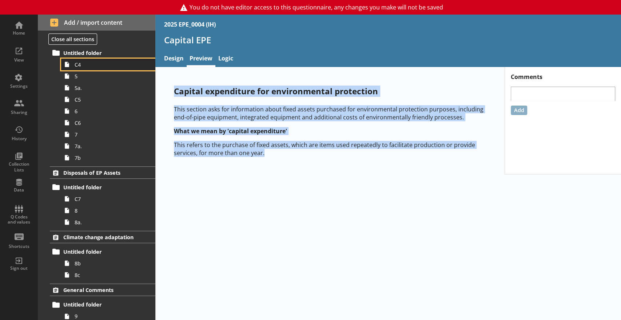
click at [88, 61] on span "C4" at bounding box center [108, 64] width 67 height 7
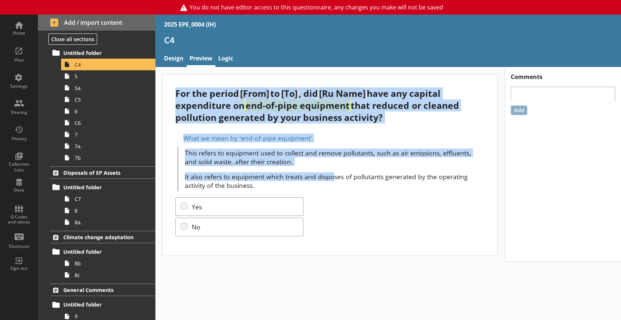
drag, startPoint x: 173, startPoint y: 91, endPoint x: 332, endPoint y: 174, distance: 179.0
click at [332, 174] on div "For the period [From] to [To] , did [Ru Name] have any capital expenditure on e…" at bounding box center [330, 164] width 335 height 181
click at [231, 58] on link "Logic" at bounding box center [225, 59] width 21 height 16
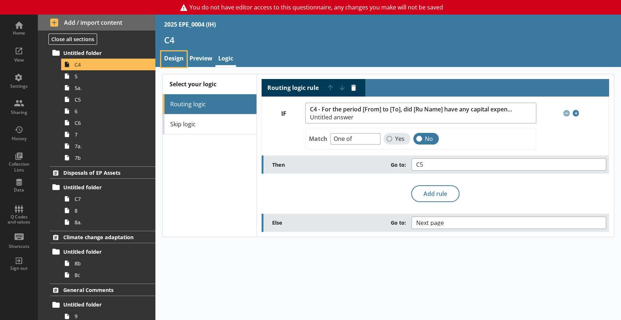
click at [163, 60] on link "Design" at bounding box center [173, 59] width 25 height 16
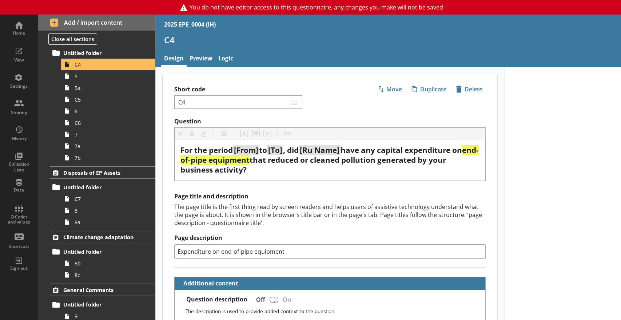
type textarea "x"
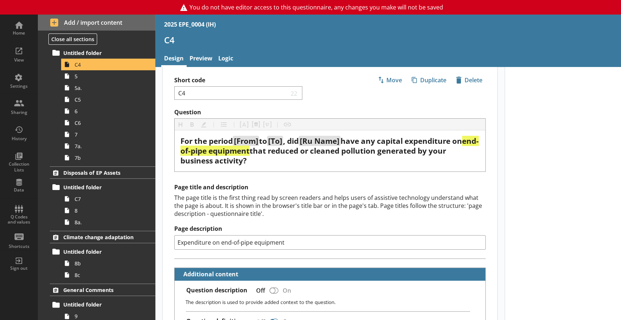
scroll to position [9, 0]
click at [204, 59] on link "Preview" at bounding box center [201, 59] width 29 height 16
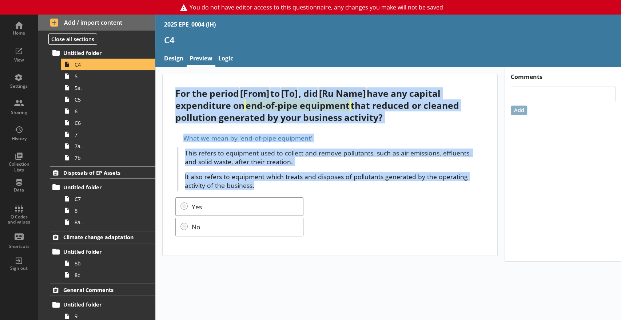
drag, startPoint x: 176, startPoint y: 91, endPoint x: 286, endPoint y: 190, distance: 147.4
click at [286, 190] on div "For the period [From] to [To] , did [Ru Name] have any capital expenditure on e…" at bounding box center [330, 164] width 335 height 181
click at [88, 77] on span "5" at bounding box center [108, 76] width 67 height 7
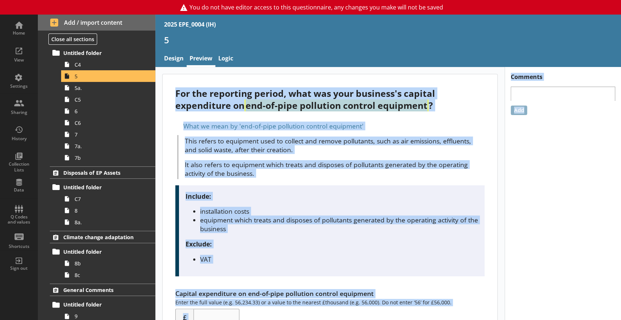
scroll to position [31, 0]
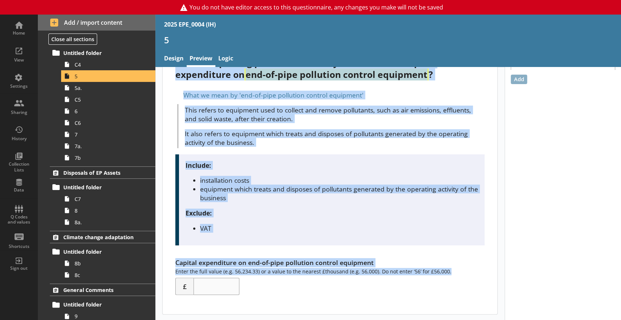
drag, startPoint x: 176, startPoint y: 92, endPoint x: 469, endPoint y: 267, distance: 340.9
click at [469, 267] on div "For the reporting period, what was your business's capital expenditure on end-o…" at bounding box center [330, 178] width 335 height 271
click at [97, 90] on span "5a." at bounding box center [108, 87] width 67 height 7
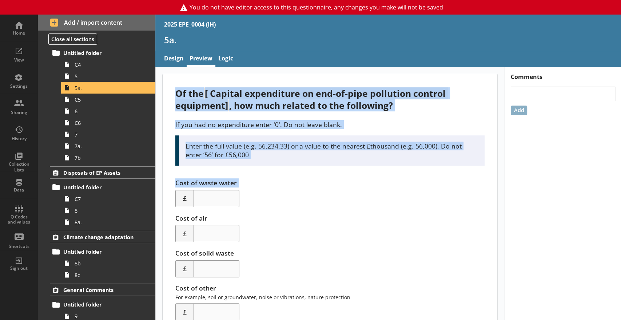
drag, startPoint x: 175, startPoint y: 91, endPoint x: 259, endPoint y: 167, distance: 113.4
click at [259, 167] on div "Of the [ Capital expenditure on end-of-pipe pollution control equipment] , how …" at bounding box center [330, 206] width 335 height 265
click at [96, 105] on link "6" at bounding box center [108, 111] width 94 height 12
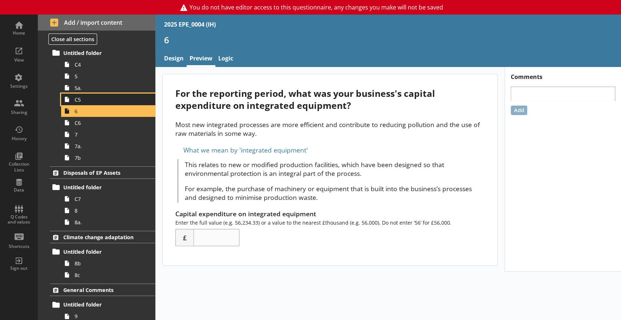
click at [92, 98] on span "C5" at bounding box center [108, 99] width 67 height 7
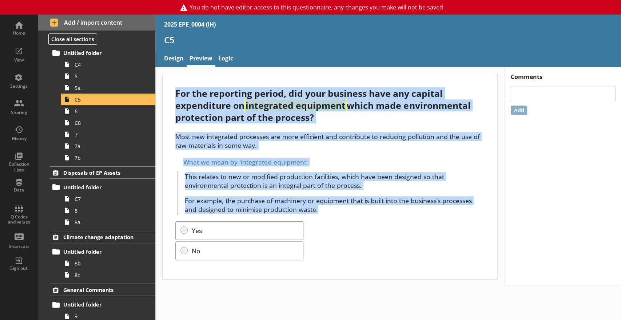
drag, startPoint x: 177, startPoint y: 93, endPoint x: 314, endPoint y: 210, distance: 180.4
click at [314, 210] on div "For the reporting period, did your business have any capital expenditure on int…" at bounding box center [330, 176] width 335 height 205
click at [89, 111] on span "6" at bounding box center [108, 111] width 67 height 7
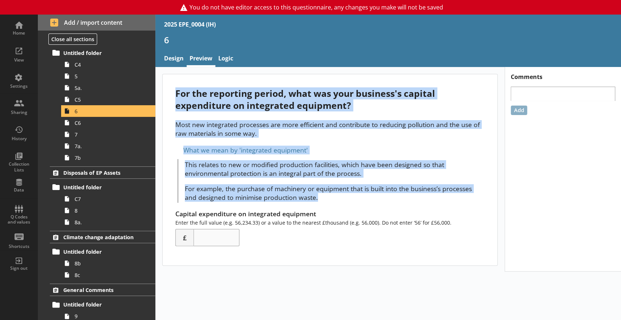
click at [183, 97] on div "For the reporting period, what was your business's capital expenditure on integ…" at bounding box center [329, 99] width 309 height 24
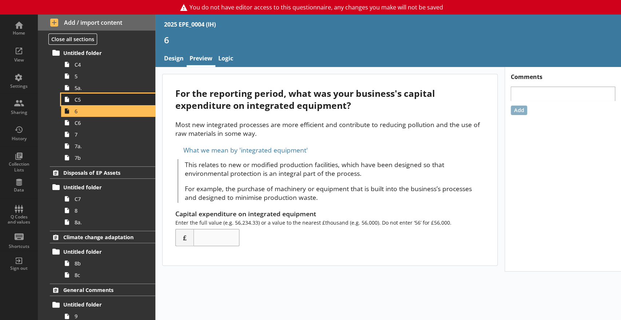
click at [78, 104] on link "C5" at bounding box center [108, 100] width 94 height 12
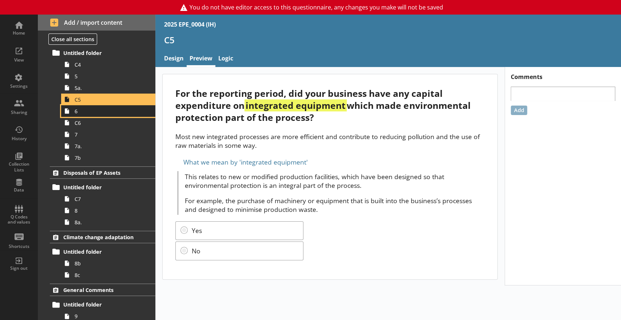
click at [87, 112] on span "6" at bounding box center [108, 111] width 67 height 7
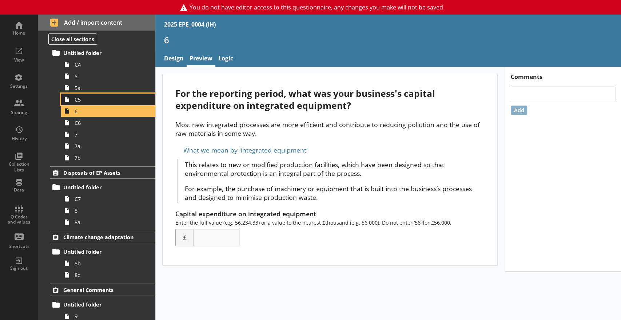
click at [78, 100] on span "C5" at bounding box center [108, 99] width 67 height 7
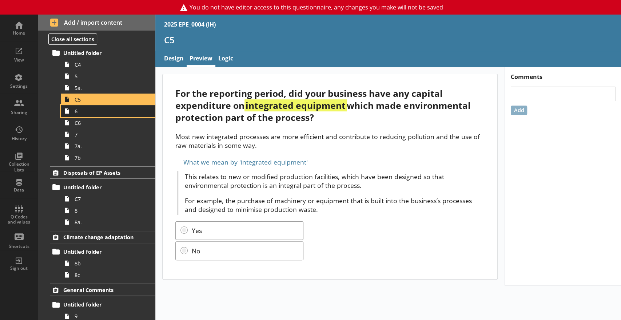
click at [94, 113] on span "6" at bounding box center [108, 111] width 67 height 7
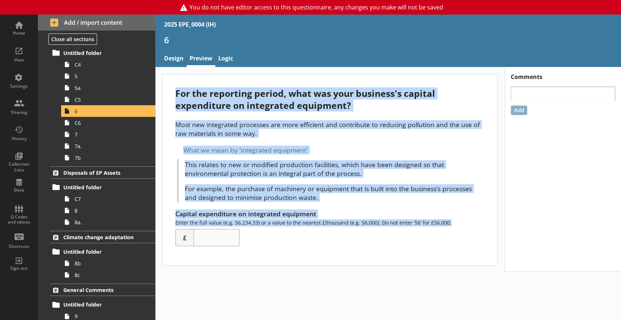
drag, startPoint x: 173, startPoint y: 89, endPoint x: 485, endPoint y: 233, distance: 343.7
click at [485, 233] on div "For the reporting period, what was your business's capital expenditure on integ…" at bounding box center [330, 169] width 335 height 191
click at [257, 122] on p "Most new integrated processes are more efficient and contribute to reducing pol…" at bounding box center [329, 128] width 309 height 17
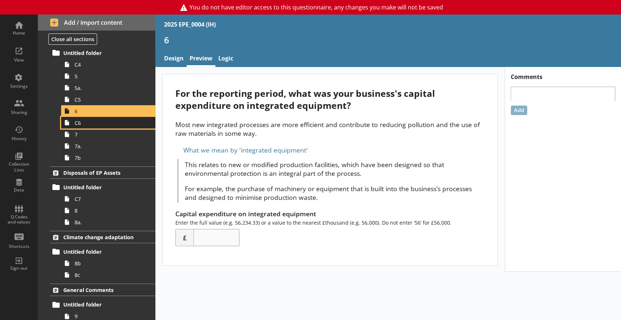
click at [100, 121] on span "C6" at bounding box center [108, 122] width 67 height 7
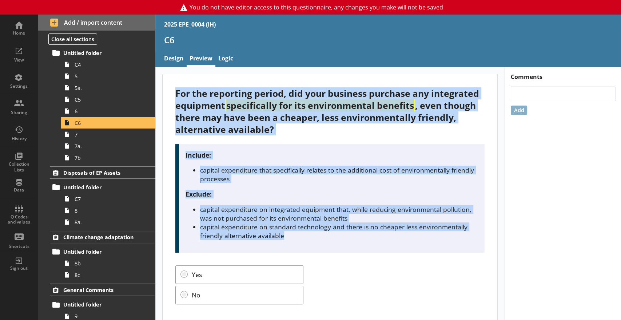
drag, startPoint x: 176, startPoint y: 91, endPoint x: 306, endPoint y: 245, distance: 201.6
click at [306, 245] on div "For the reporting period, did your business purchase any integrated equipment s…" at bounding box center [330, 198] width 335 height 249
click at [97, 235] on span "Climate change adaptation" at bounding box center [100, 237] width 75 height 7
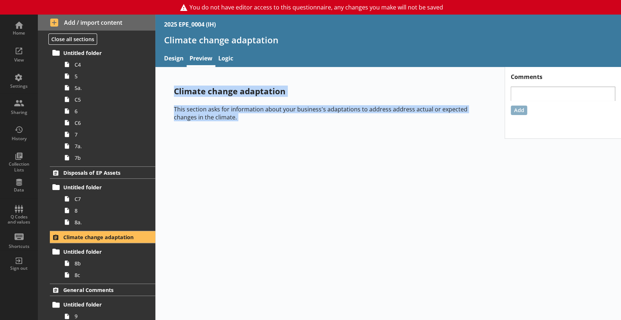
drag, startPoint x: 173, startPoint y: 92, endPoint x: 227, endPoint y: 115, distance: 58.4
click at [227, 115] on div "Climate change adaptation This section asks for information about your business…" at bounding box center [330, 103] width 336 height 59
click at [227, 115] on p "This section asks for information about your business's adaptations to address …" at bounding box center [330, 113] width 312 height 16
drag, startPoint x: 175, startPoint y: 92, endPoint x: 221, endPoint y: 116, distance: 51.8
click at [221, 116] on div "Climate change adaptation This section asks for information about your business…" at bounding box center [330, 103] width 336 height 59
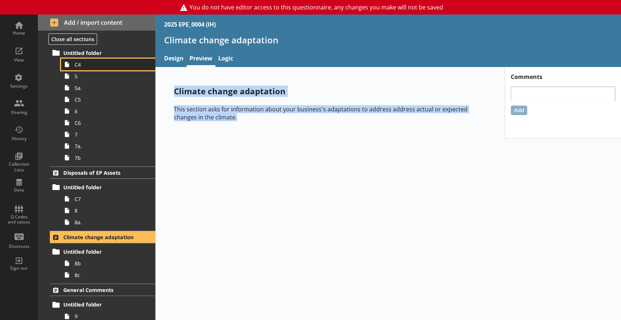
click at [86, 61] on span "C4" at bounding box center [108, 64] width 67 height 7
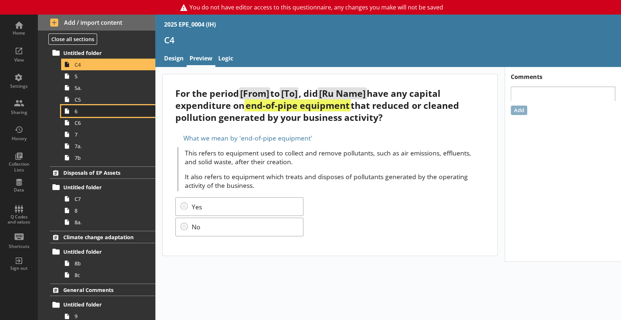
click at [90, 108] on span "6" at bounding box center [108, 111] width 67 height 7
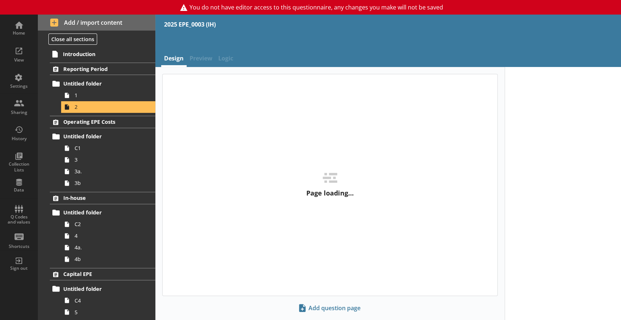
select select "ref_p_end_date"
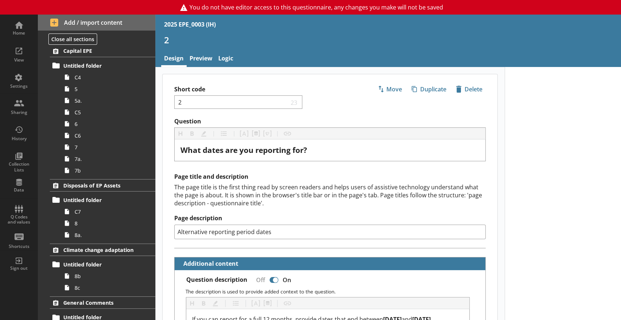
scroll to position [255, 0]
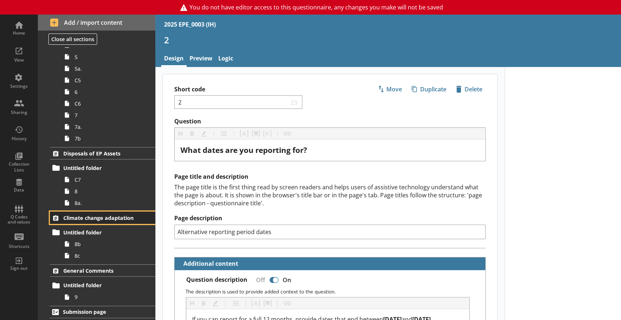
click at [106, 218] on span "Climate change adaptation" at bounding box center [100, 217] width 75 height 7
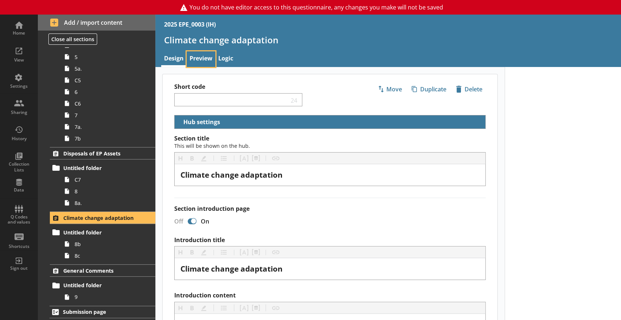
click at [197, 53] on link "Preview" at bounding box center [201, 59] width 29 height 16
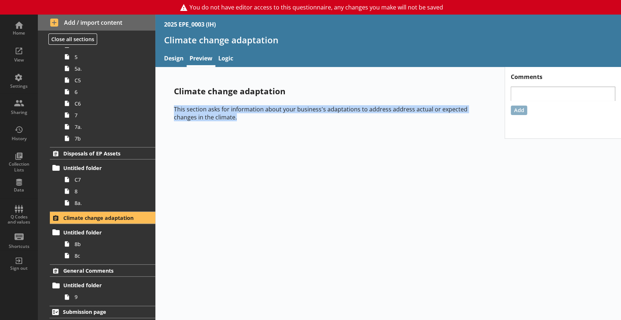
drag, startPoint x: 172, startPoint y: 107, endPoint x: 236, endPoint y: 120, distance: 65.4
click at [236, 120] on div "Climate change adaptation This section asks for information about your business…" at bounding box center [330, 103] width 336 height 59
click at [83, 61] on link "5" at bounding box center [108, 57] width 94 height 12
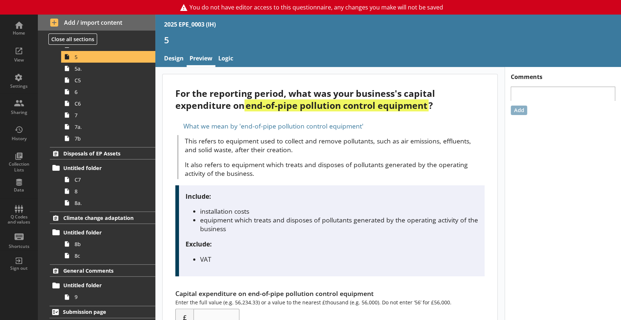
click at [224, 155] on span "This refers to equipment used to collect and remove pollutants, such as air emi…" at bounding box center [335, 156] width 300 height 41
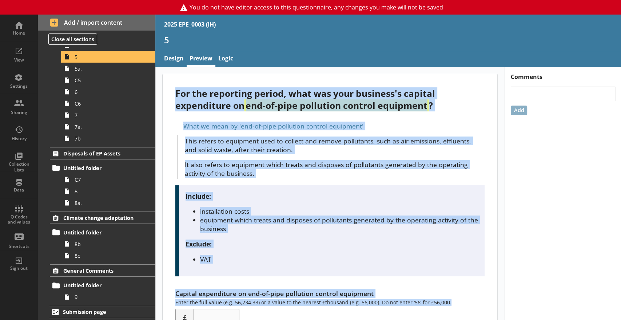
drag, startPoint x: 176, startPoint y: 90, endPoint x: 453, endPoint y: 301, distance: 348.5
click at [453, 301] on div "For the reporting period, what was your business's capital expenditure on end-o…" at bounding box center [330, 209] width 335 height 271
copy div "For the reporting period, what was your business's capital expenditure on end-o…"
click at [90, 66] on span "5a." at bounding box center [108, 68] width 67 height 7
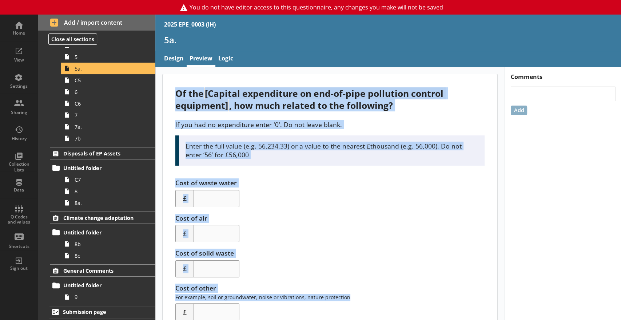
scroll to position [25, 0]
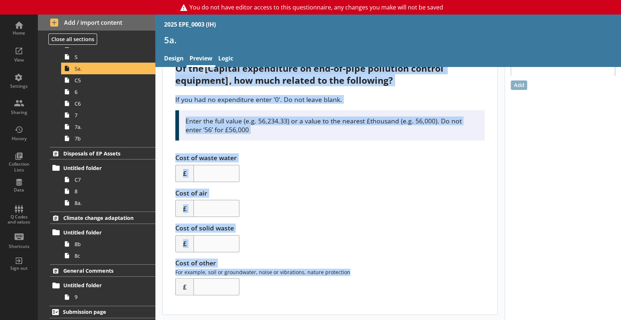
drag, startPoint x: 175, startPoint y: 92, endPoint x: 392, endPoint y: 322, distance: 315.9
click at [392, 320] on html "You do not have editor access to this questionnaire, any changes you make will …" at bounding box center [310, 160] width 621 height 320
copy div "Of the [Capital expenditure on end-of-pipe pollution control equipment] , how m…"
click at [91, 83] on span "C5" at bounding box center [108, 80] width 67 height 7
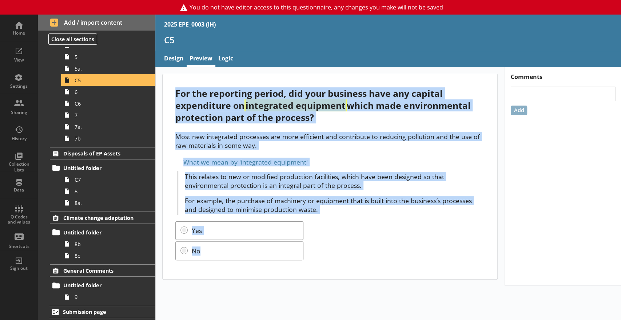
drag, startPoint x: 175, startPoint y: 92, endPoint x: 347, endPoint y: 266, distance: 244.7
click at [347, 266] on div "For the reporting period, did your business have any capital expenditure on int…" at bounding box center [330, 176] width 335 height 205
copy div "For the reporting period, did your business have any capital expenditure on int…"
click at [82, 92] on span "6" at bounding box center [108, 91] width 67 height 7
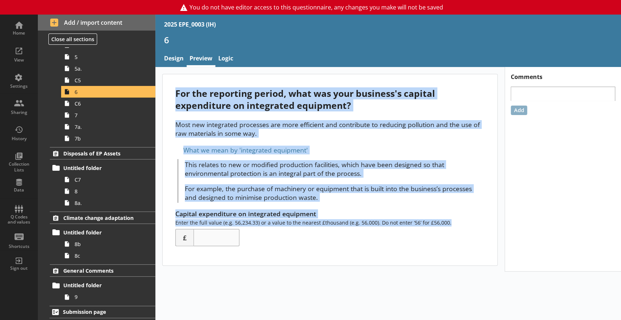
drag, startPoint x: 175, startPoint y: 92, endPoint x: 459, endPoint y: 221, distance: 311.2
click at [459, 221] on div "For the reporting period, what was your business's capital expenditure on integ…" at bounding box center [330, 169] width 335 height 191
copy div "For the reporting period, what was your business's capital expenditure on integ…"
click at [78, 105] on span "C6" at bounding box center [108, 103] width 67 height 7
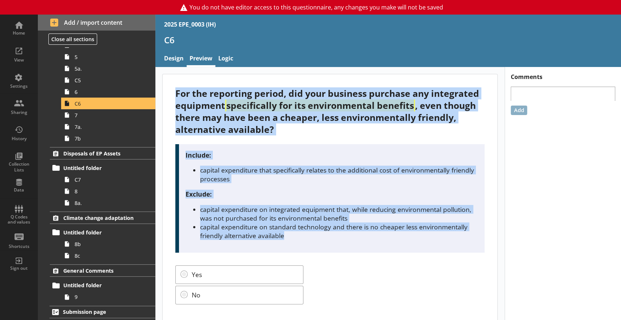
drag, startPoint x: 177, startPoint y: 92, endPoint x: 298, endPoint y: 238, distance: 189.9
click at [298, 238] on div "For the reporting period, did your business purchase any integrated equipment s…" at bounding box center [330, 198] width 335 height 249
copy div "For the reporting period, did your business purchase any integrated equipment s…"
click at [88, 116] on span "7" at bounding box center [108, 115] width 67 height 7
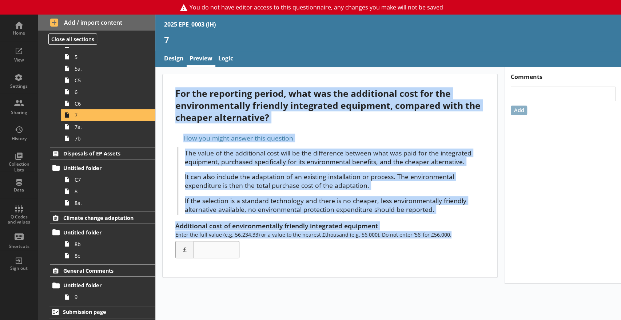
drag, startPoint x: 175, startPoint y: 94, endPoint x: 462, endPoint y: 234, distance: 319.3
click at [462, 234] on div "For the reporting period, what was the additional cost for the environmentally …" at bounding box center [330, 175] width 335 height 203
copy div "For the reporting period, what was the additional cost for the environmentally …"
click at [82, 126] on span "7a." at bounding box center [108, 126] width 67 height 7
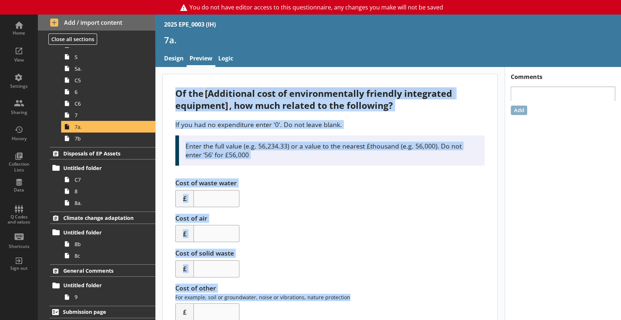
drag, startPoint x: 176, startPoint y: 90, endPoint x: 346, endPoint y: 299, distance: 269.0
click at [346, 299] on div "Of the [Additional cost of environmentally friendly integrated equipment] , how…" at bounding box center [330, 206] width 335 height 265
copy div "Of the [Additional cost of environmentally friendly integrated equipment] , how…"
click at [92, 139] on span "7b" at bounding box center [108, 138] width 67 height 7
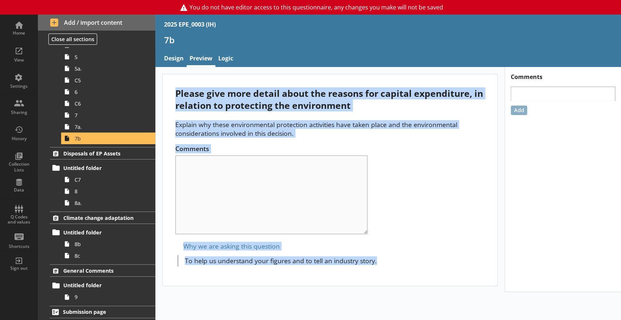
drag, startPoint x: 176, startPoint y: 92, endPoint x: 409, endPoint y: 267, distance: 291.3
click at [409, 267] on div "Please give more detail about the reasons for capital expenditure, in relation …" at bounding box center [330, 179] width 335 height 211
copy div "Please give more detail about the reasons for capital expenditure, in relation …"
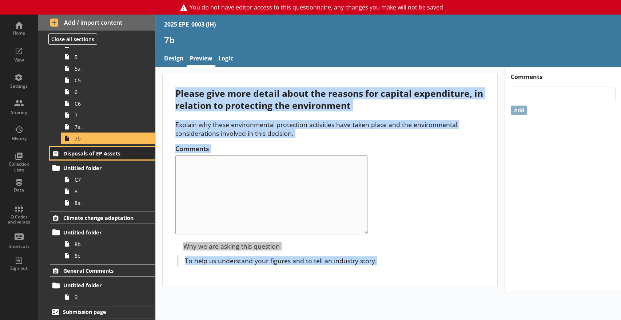
click at [85, 150] on span "Disposals of EP Assets" at bounding box center [100, 153] width 75 height 7
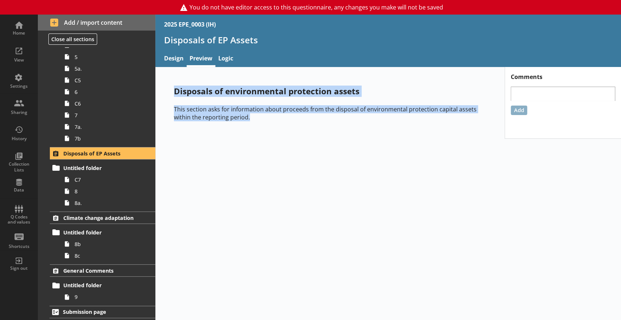
drag, startPoint x: 175, startPoint y: 90, endPoint x: 282, endPoint y: 134, distance: 115.2
click at [282, 134] on div "Disposals of environmental protection assets This section asks for information …" at bounding box center [329, 103] width 349 height 72
copy div "Disposals of environmental protection assets This section asks for information …"
click at [74, 165] on span "Untitled folder" at bounding box center [100, 167] width 75 height 7
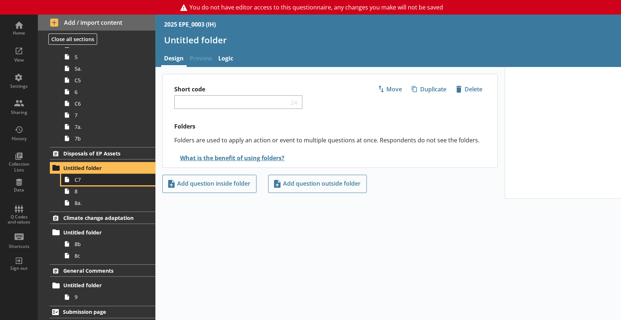
click at [91, 176] on span "C7" at bounding box center [108, 179] width 67 height 7
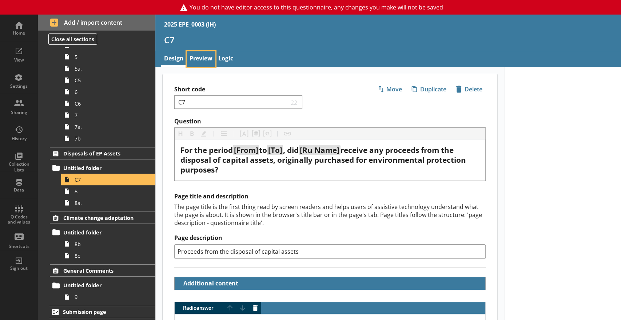
click at [198, 58] on link "Preview" at bounding box center [201, 59] width 29 height 16
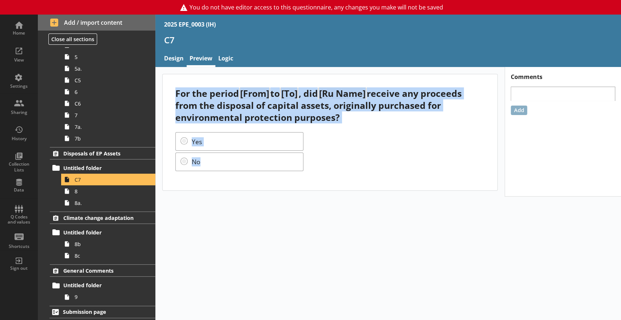
drag, startPoint x: 175, startPoint y: 92, endPoint x: 346, endPoint y: 166, distance: 186.0
click at [346, 166] on div "For the period [From] to [To] , did [Ru Name] receive any proceeds from the dis…" at bounding box center [330, 132] width 335 height 116
copy div "For the period [From] to [To] , did [Ru Name] receive any proceeds from the dis…"
click at [110, 189] on span "8" at bounding box center [108, 191] width 67 height 7
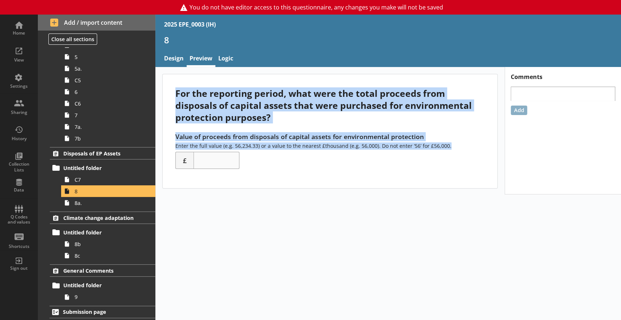
drag, startPoint x: 176, startPoint y: 91, endPoint x: 464, endPoint y: 146, distance: 292.4
click at [464, 146] on div "For the reporting period, what were the total proceeds from disposals of capita…" at bounding box center [330, 131] width 335 height 114
click at [100, 206] on link "8a." at bounding box center [108, 203] width 94 height 12
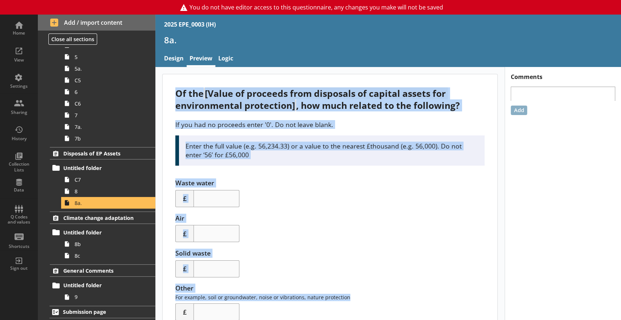
drag, startPoint x: 176, startPoint y: 92, endPoint x: 359, endPoint y: 298, distance: 275.8
click at [359, 298] on div "Of the [Value of proceeds from disposals of capital assets for environmental pr…" at bounding box center [330, 206] width 335 height 265
click at [114, 214] on span "Climate change adaptation" at bounding box center [100, 217] width 75 height 7
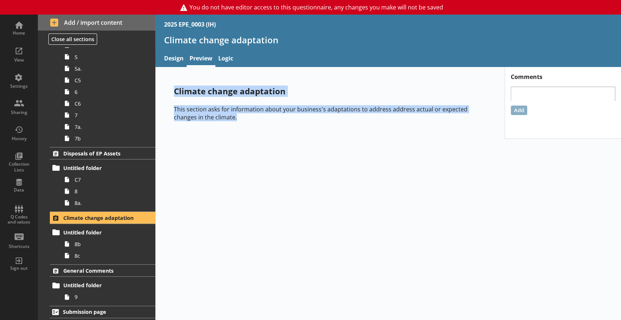
drag, startPoint x: 213, startPoint y: 114, endPoint x: 163, endPoint y: 86, distance: 57.7
click at [163, 86] on div "Climate change adaptation This section asks for information about your business…" at bounding box center [330, 103] width 336 height 59
click at [95, 250] on link "8c" at bounding box center [108, 256] width 94 height 12
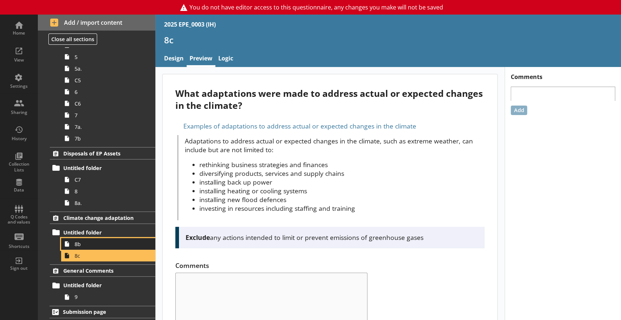
click at [87, 245] on span "8b" at bounding box center [108, 244] width 67 height 7
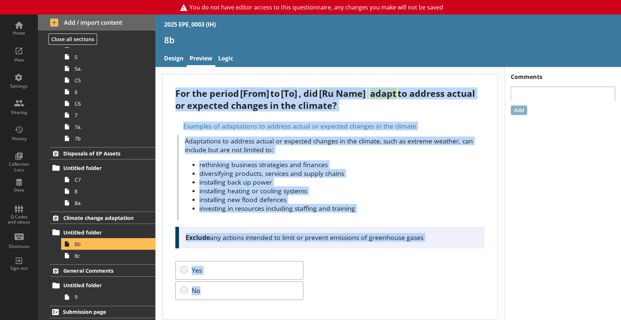
drag, startPoint x: 175, startPoint y: 90, endPoint x: 355, endPoint y: 299, distance: 276.2
click at [355, 299] on div "For the period [From] to [To] , did [Ru Name] adapt to address actual or expect…" at bounding box center [330, 196] width 335 height 245
click at [94, 254] on span "8c" at bounding box center [108, 255] width 67 height 7
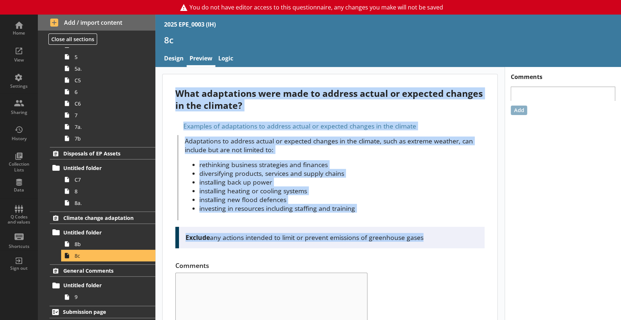
click at [176, 110] on div "What adaptations were made to address actual or expected changes in the climate?" at bounding box center [329, 99] width 309 height 24
drag, startPoint x: 172, startPoint y: 90, endPoint x: 465, endPoint y: 250, distance: 333.2
click at [465, 250] on div "What adaptations were made to address actual or expected changes in the climate…" at bounding box center [330, 221] width 335 height 295
click at [82, 267] on span "General Comments" at bounding box center [100, 270] width 75 height 7
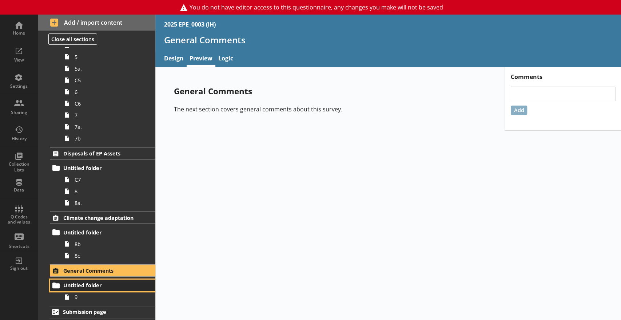
click at [87, 288] on link "Untitled folder" at bounding box center [103, 285] width 106 height 12
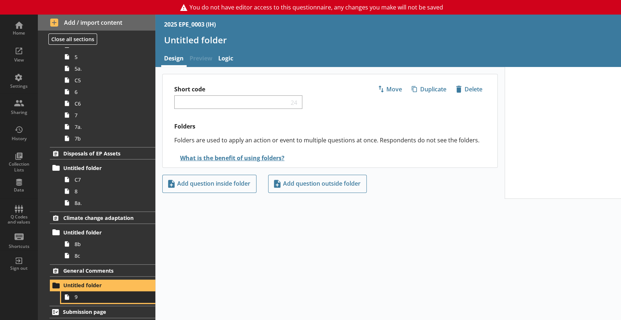
click at [96, 299] on link "9" at bounding box center [108, 297] width 94 height 12
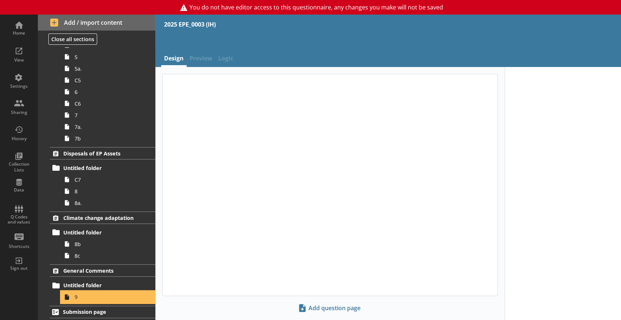
type textarea "x"
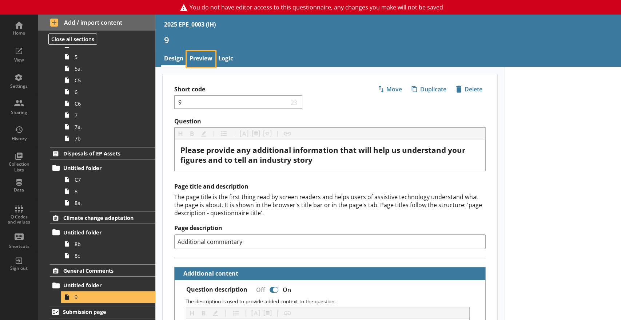
click at [193, 54] on link "Preview" at bounding box center [201, 59] width 29 height 16
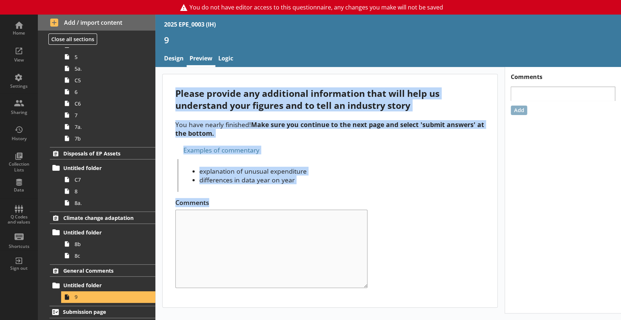
drag, startPoint x: 176, startPoint y: 93, endPoint x: 392, endPoint y: 206, distance: 244.5
click at [392, 206] on div "Please provide any additional information that will help us understand your fig…" at bounding box center [330, 190] width 335 height 233
click at [388, 152] on div "Examples of commentary" at bounding box center [329, 150] width 309 height 12
click at [102, 311] on span "Submission page" at bounding box center [100, 311] width 75 height 7
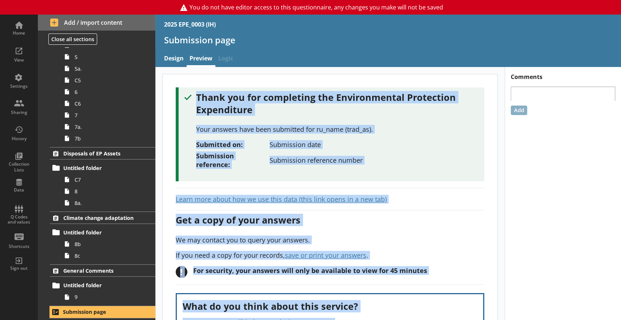
scroll to position [66, 0]
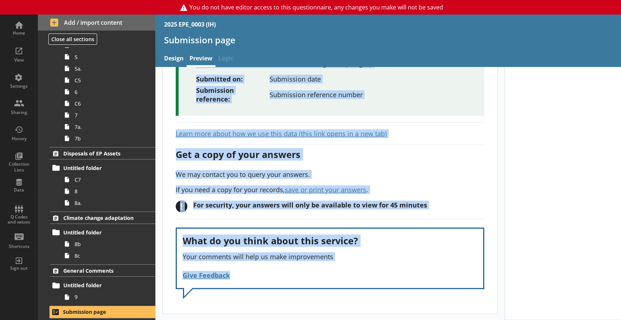
drag, startPoint x: 195, startPoint y: 94, endPoint x: 409, endPoint y: 334, distance: 321.9
click at [409, 320] on html "You do not have editor access to this questionnaire, any changes you make will …" at bounding box center [310, 160] width 621 height 320
